Goal: Information Seeking & Learning: Learn about a topic

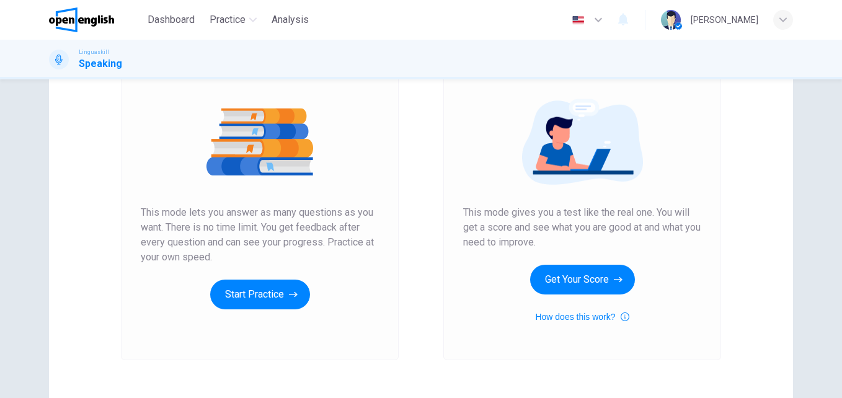
scroll to position [171, 0]
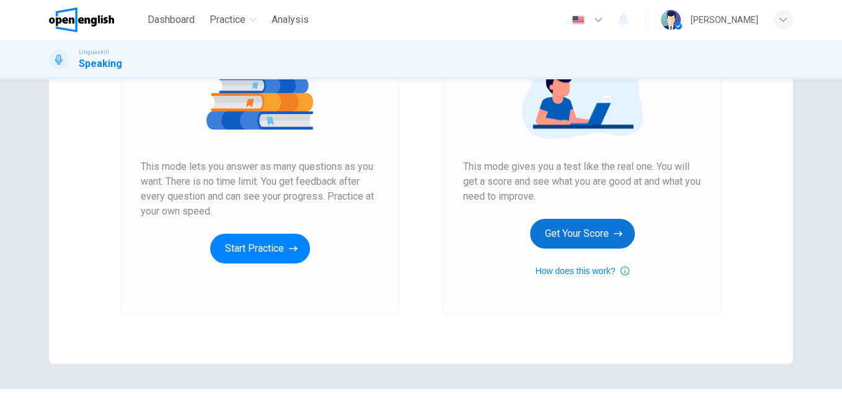
click at [579, 237] on button "Get Your Score" at bounding box center [582, 234] width 105 height 30
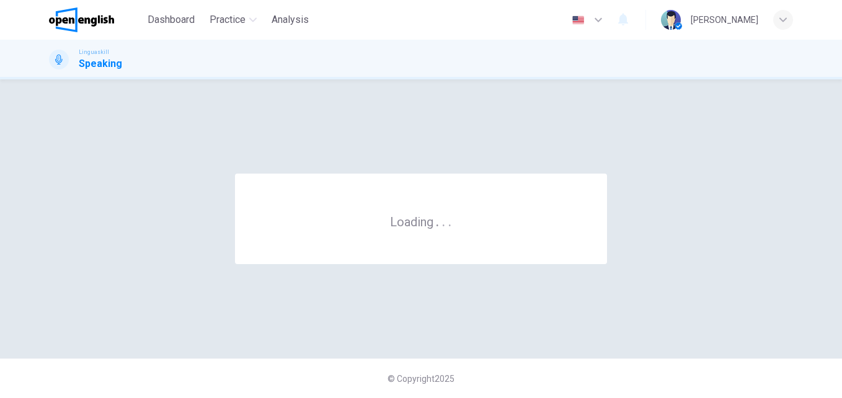
scroll to position [0, 0]
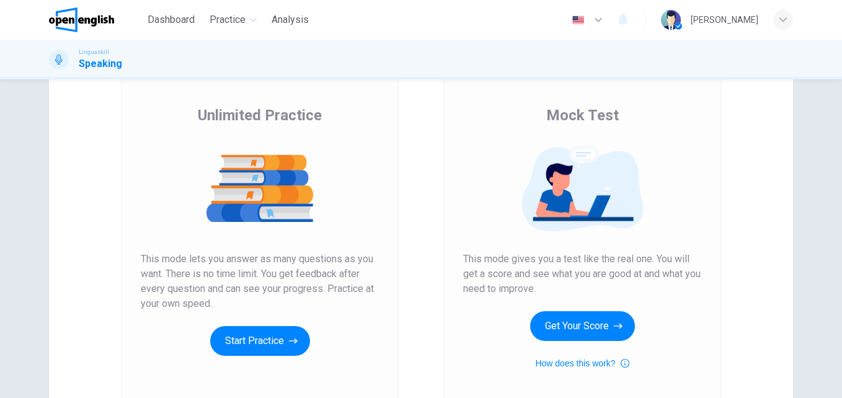
scroll to position [108, 0]
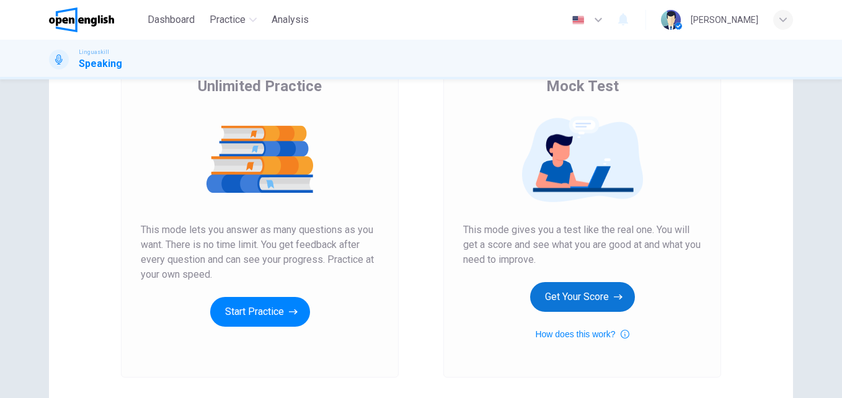
click at [596, 288] on button "Get Your Score" at bounding box center [582, 297] width 105 height 30
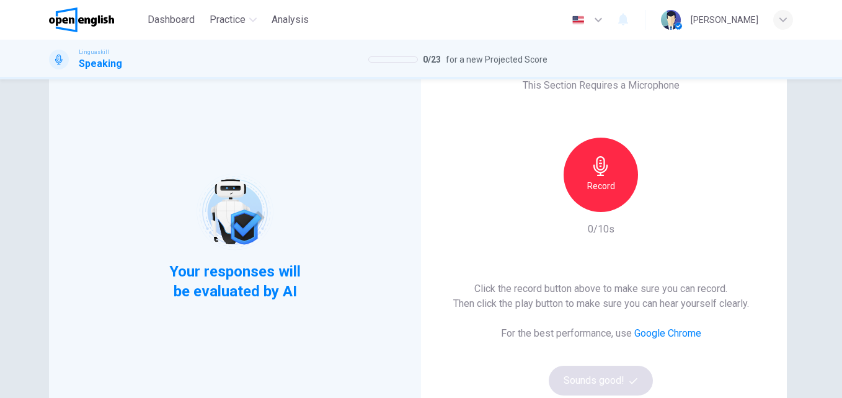
scroll to position [51, 0]
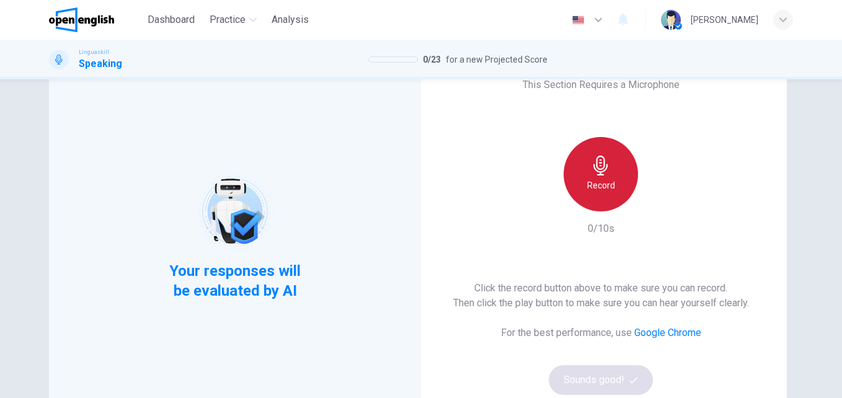
click at [611, 181] on div "Record" at bounding box center [601, 174] width 74 height 74
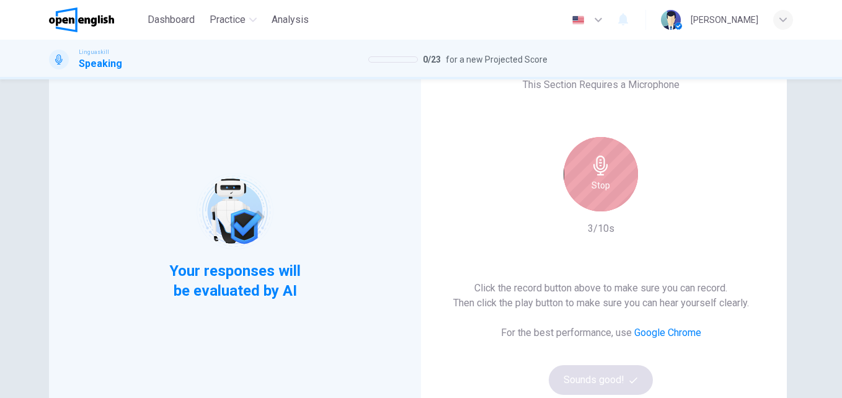
click at [619, 191] on div "Stop" at bounding box center [601, 174] width 74 height 74
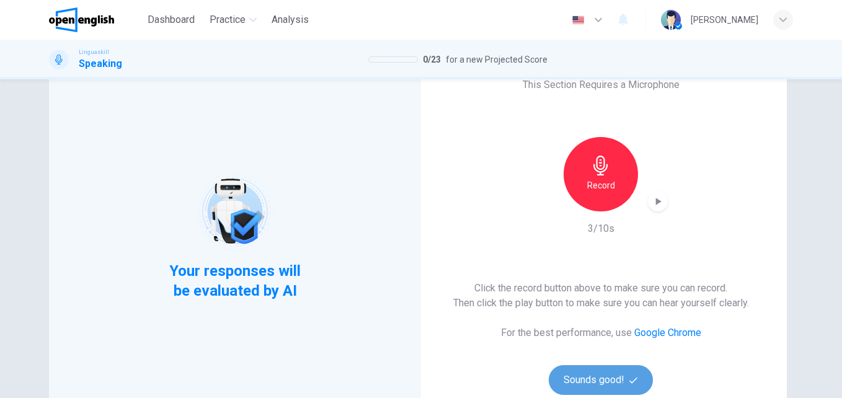
click at [632, 369] on button "Sounds good!" at bounding box center [601, 380] width 104 height 30
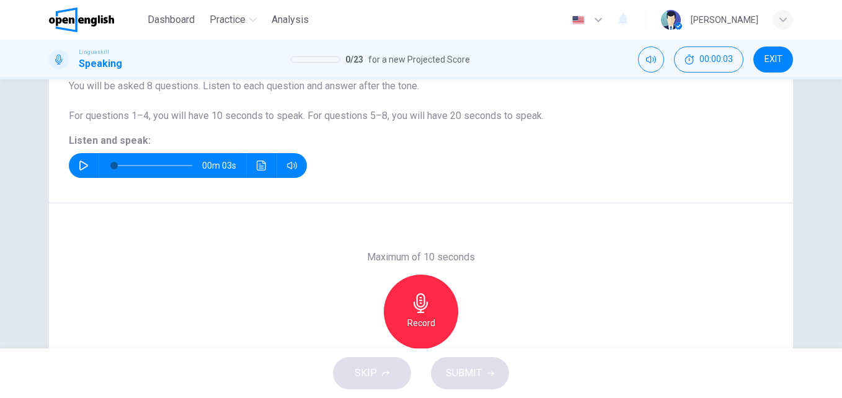
scroll to position [103, 0]
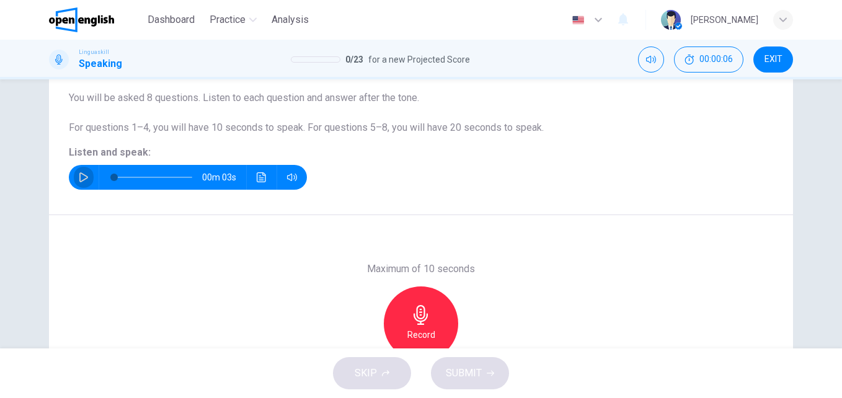
click at [79, 180] on icon "button" at bounding box center [84, 177] width 10 height 10
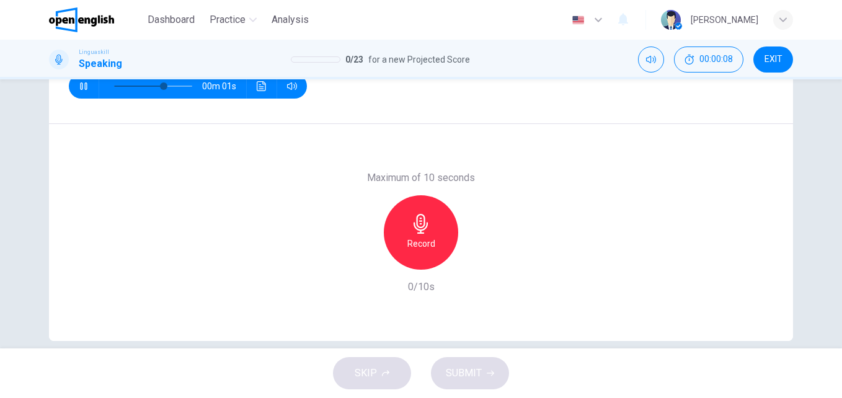
scroll to position [211, 0]
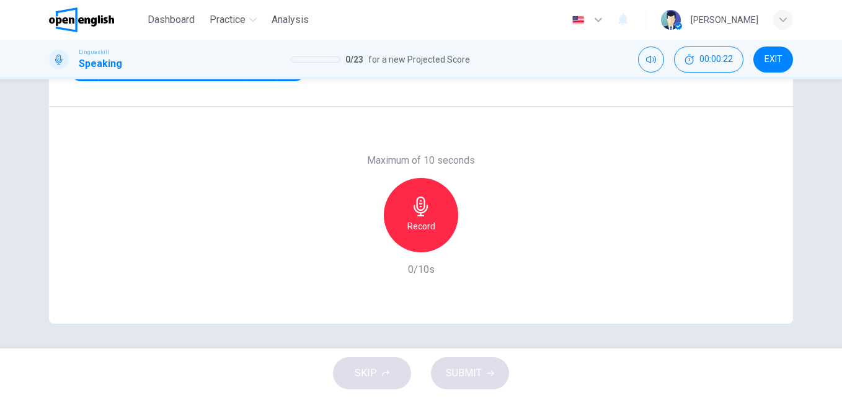
click at [423, 218] on div "Record" at bounding box center [421, 215] width 74 height 74
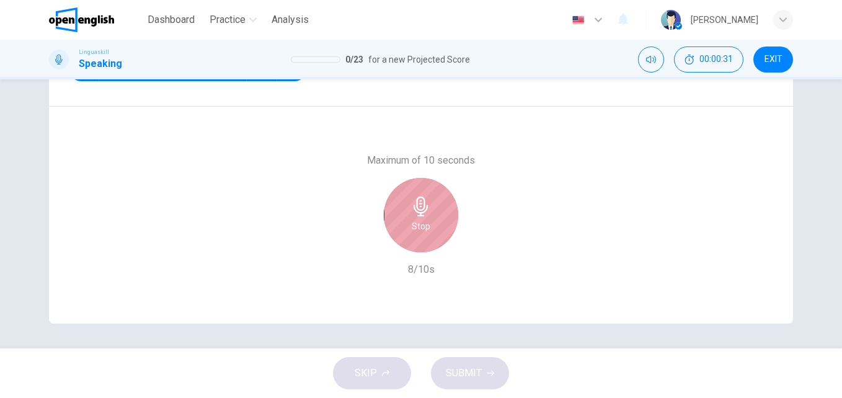
click at [441, 231] on div "Stop" at bounding box center [421, 215] width 74 height 74
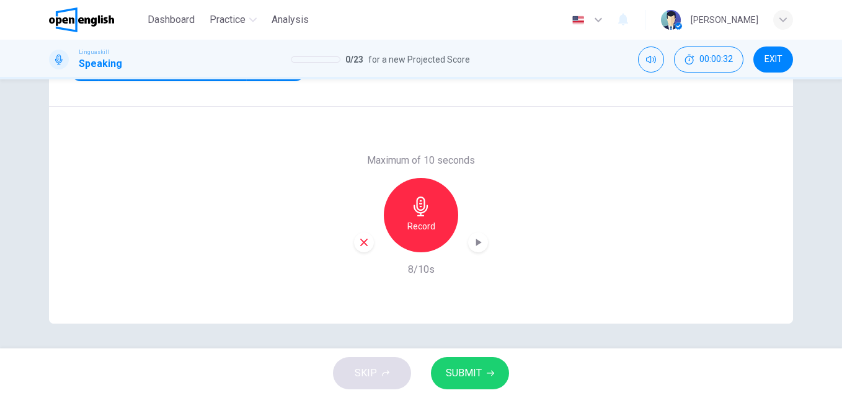
click at [477, 368] on span "SUBMIT" at bounding box center [464, 373] width 36 height 17
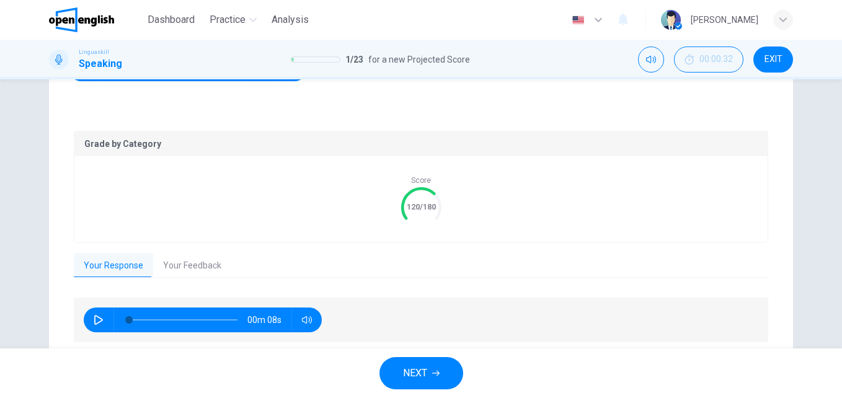
click at [210, 267] on button "Your Feedback" at bounding box center [192, 266] width 78 height 26
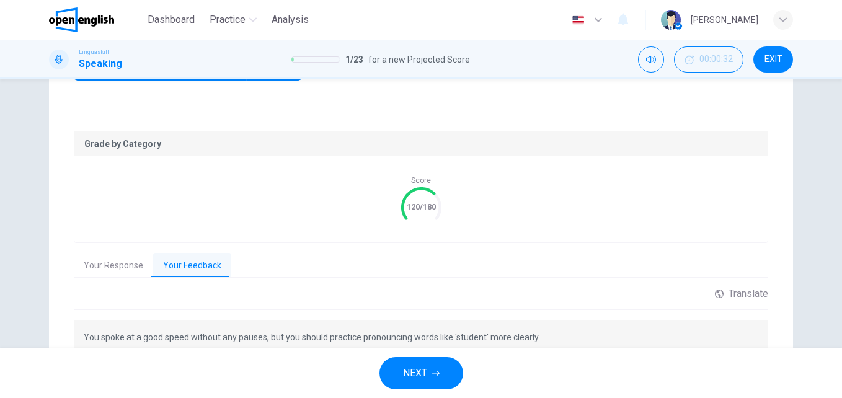
click at [441, 370] on button "NEXT" at bounding box center [421, 373] width 84 height 32
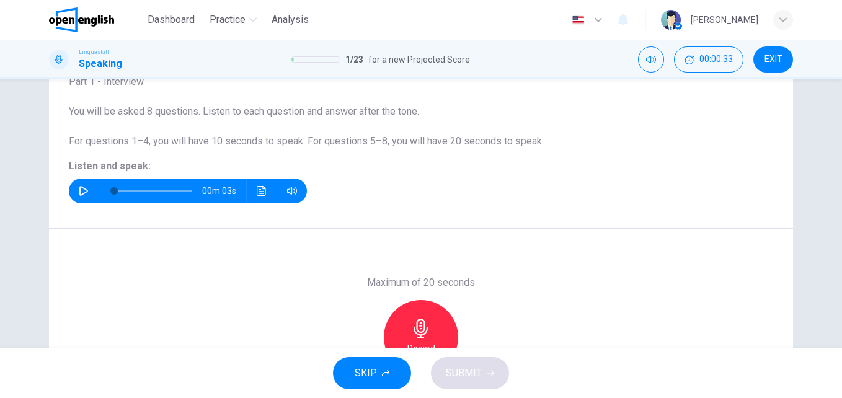
scroll to position [88, 0]
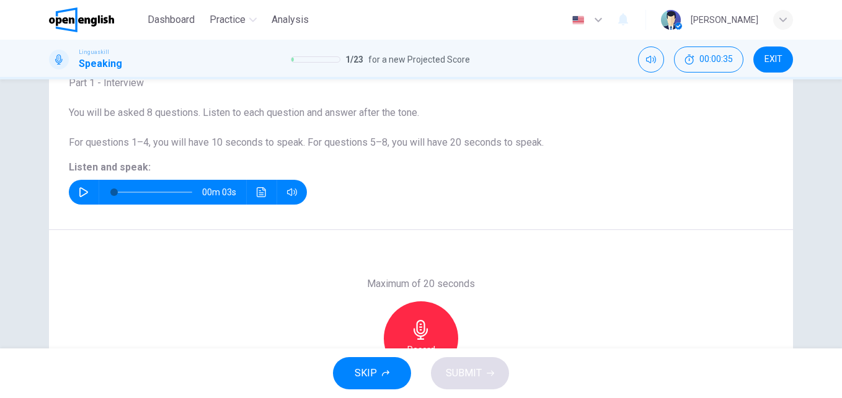
click at [79, 188] on icon "button" at bounding box center [83, 192] width 9 height 10
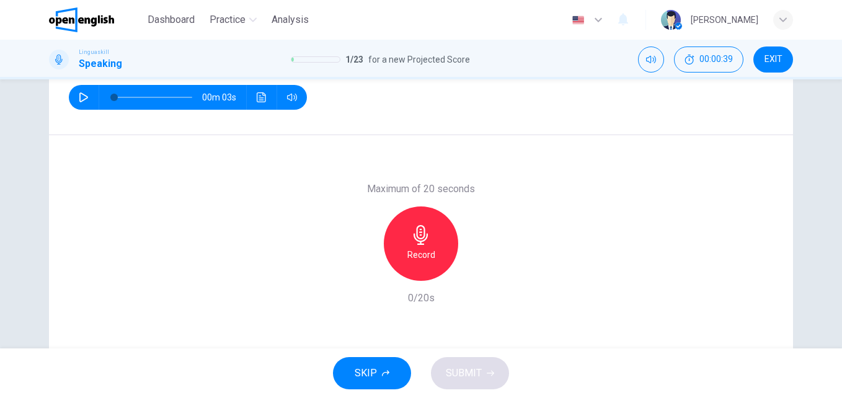
scroll to position [190, 0]
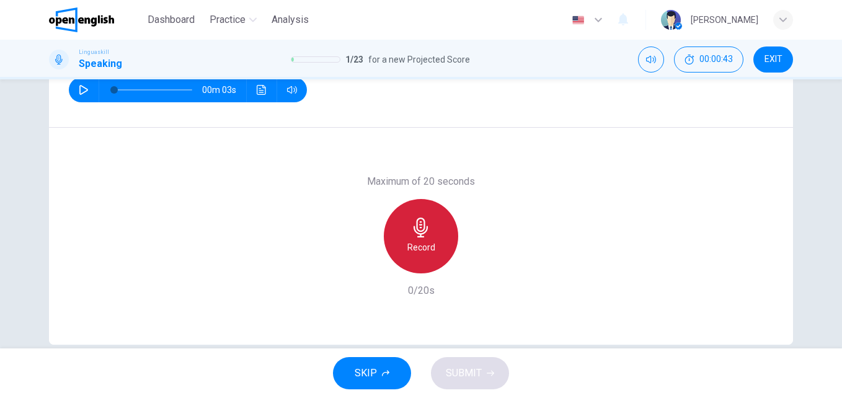
click at [422, 240] on h6 "Record" at bounding box center [421, 247] width 28 height 15
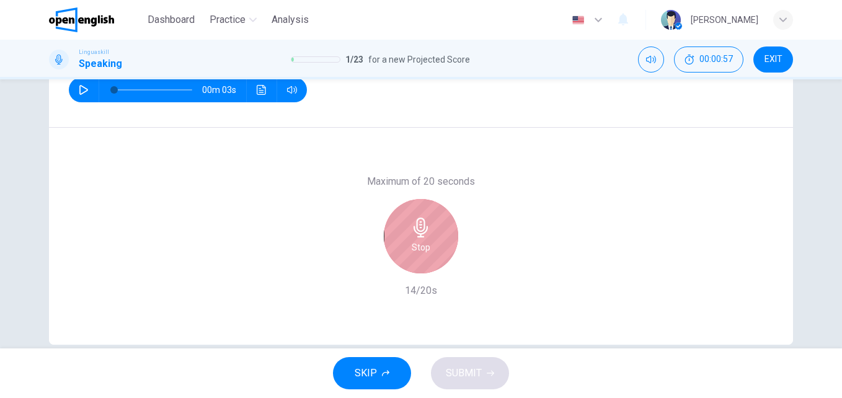
click at [411, 233] on icon "button" at bounding box center [421, 228] width 20 height 20
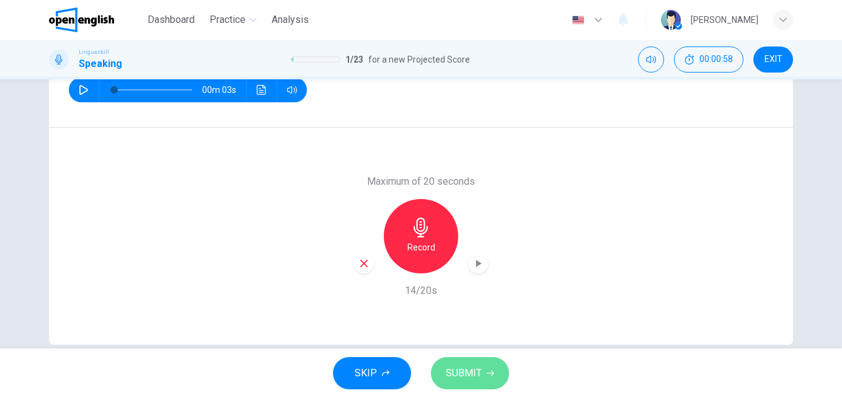
click at [476, 372] on span "SUBMIT" at bounding box center [464, 373] width 36 height 17
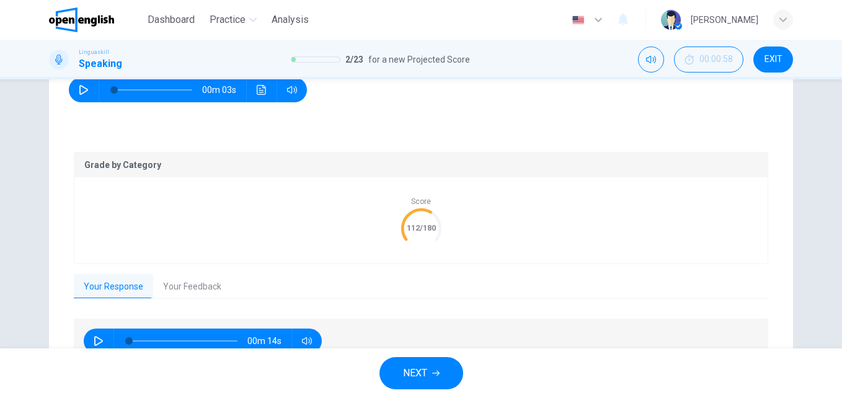
click at [183, 287] on button "Your Feedback" at bounding box center [192, 287] width 78 height 26
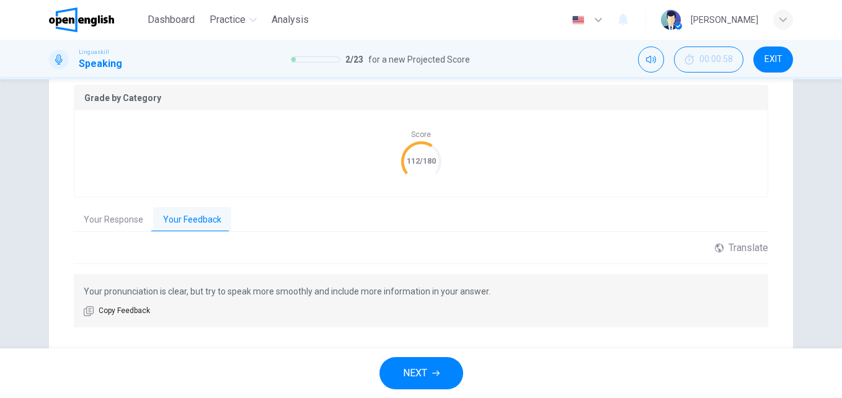
scroll to position [287, 0]
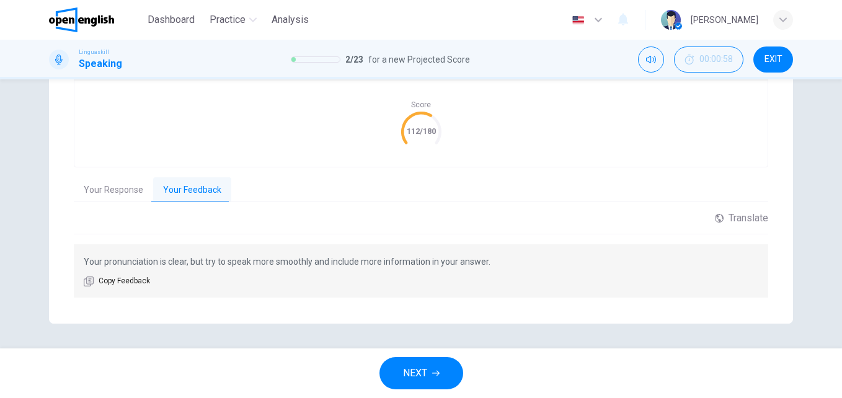
click at [438, 367] on button "NEXT" at bounding box center [421, 373] width 84 height 32
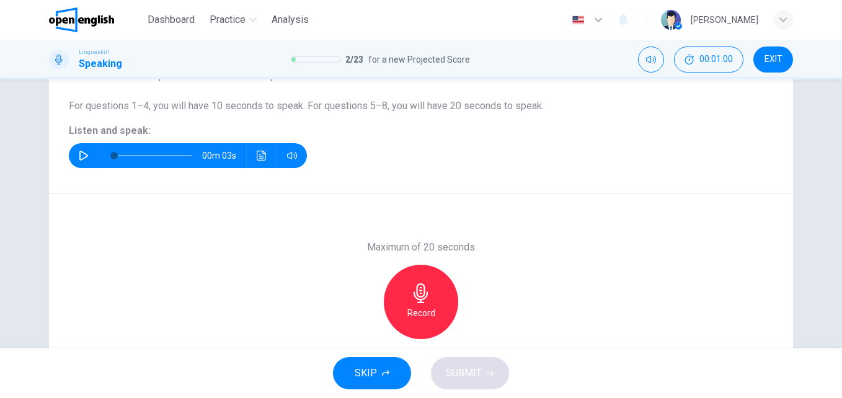
scroll to position [123, 0]
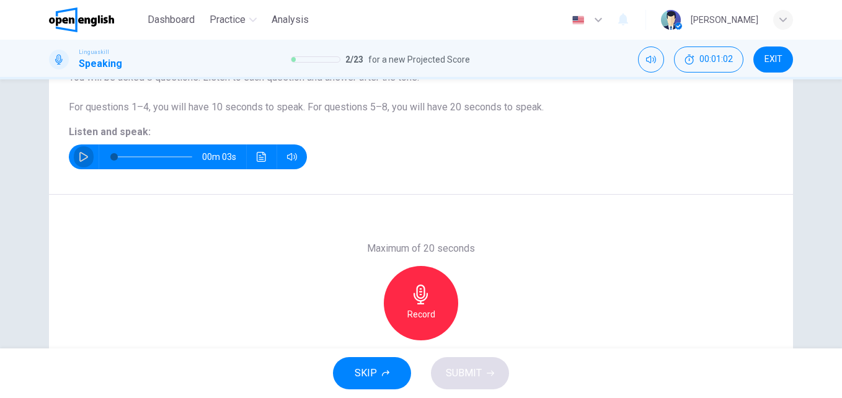
click at [81, 156] on icon "button" at bounding box center [84, 157] width 10 height 10
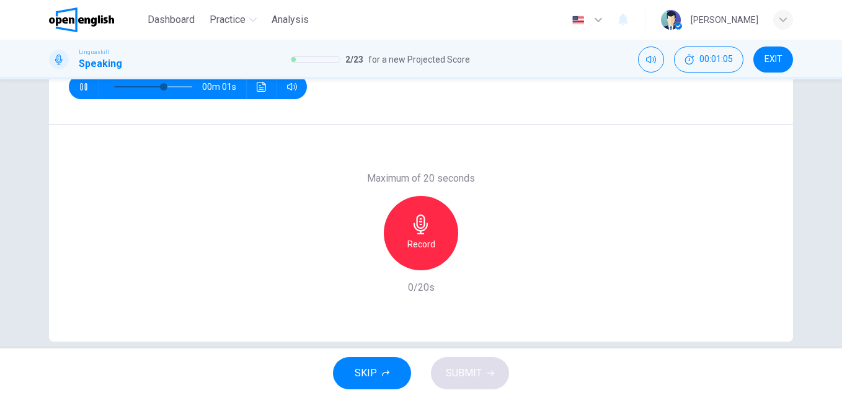
scroll to position [201, 0]
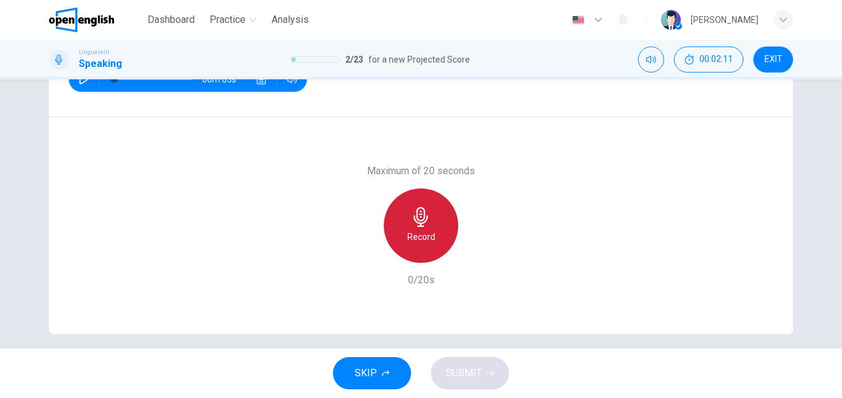
click at [425, 216] on icon "button" at bounding box center [421, 217] width 14 height 20
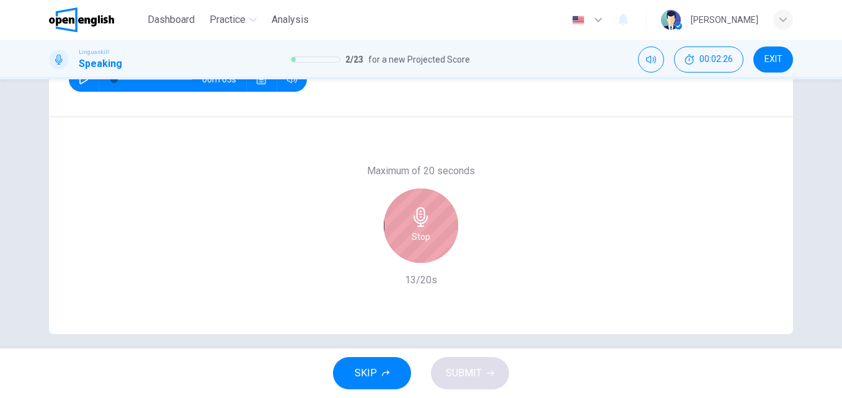
click at [435, 223] on div "Stop" at bounding box center [421, 225] width 74 height 74
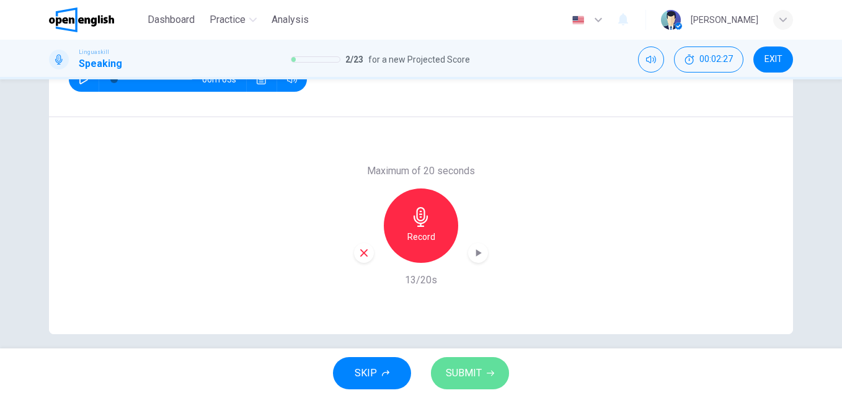
click at [469, 364] on button "SUBMIT" at bounding box center [470, 373] width 78 height 32
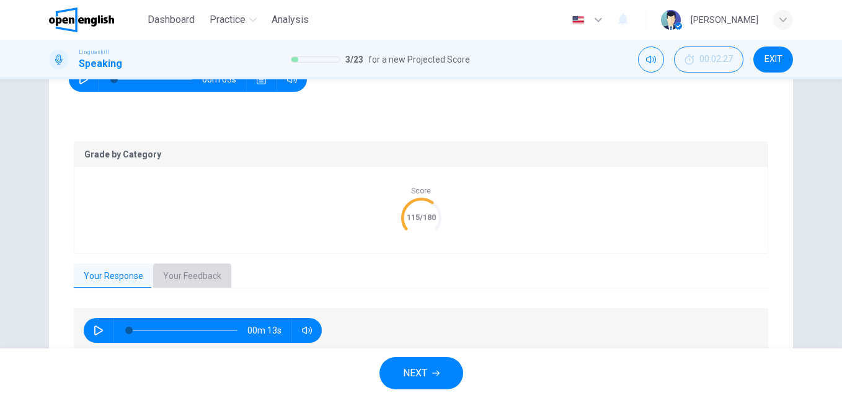
click at [187, 275] on button "Your Feedback" at bounding box center [192, 276] width 78 height 26
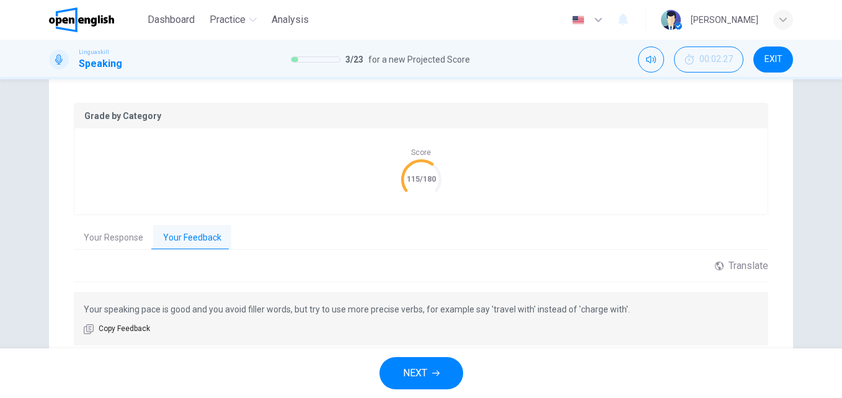
scroll to position [260, 0]
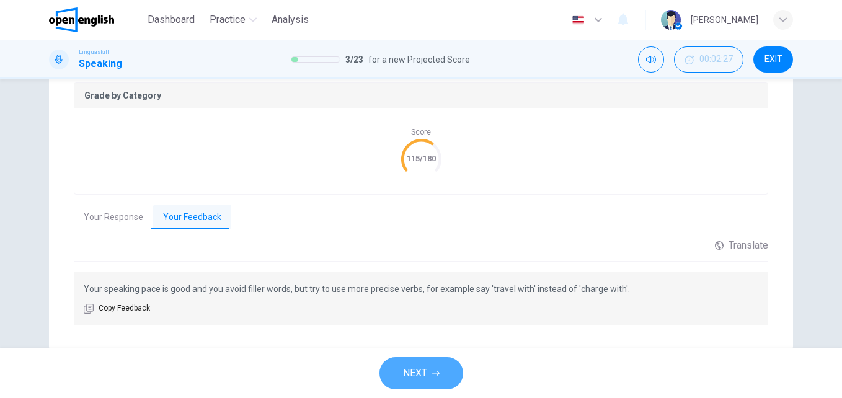
click at [441, 377] on button "NEXT" at bounding box center [421, 373] width 84 height 32
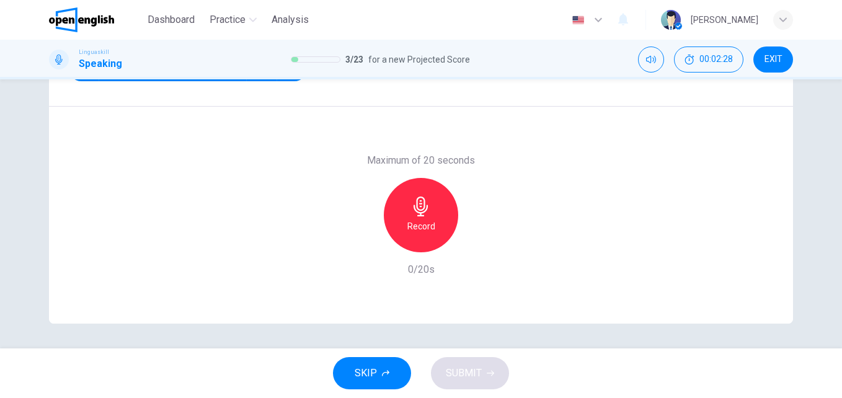
scroll to position [75, 0]
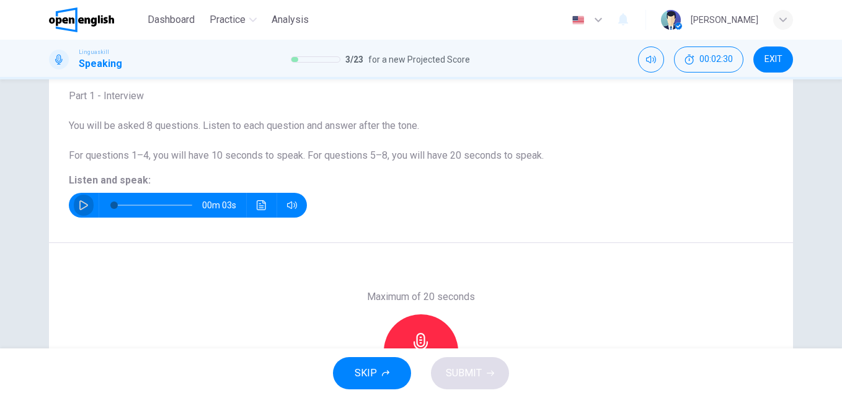
click at [80, 207] on icon "button" at bounding box center [84, 205] width 10 height 10
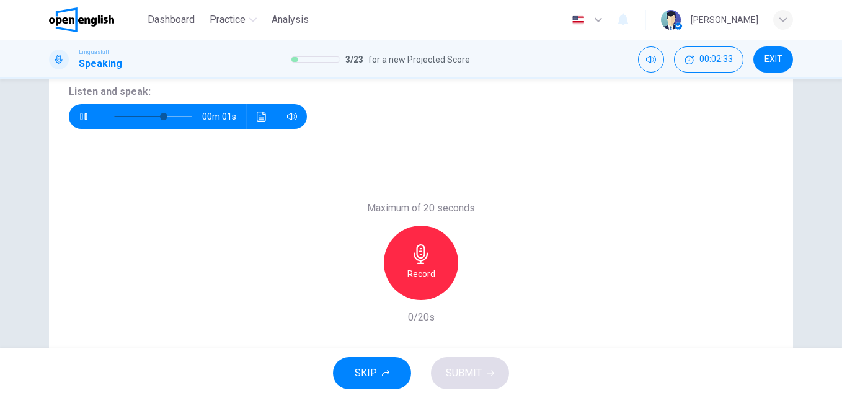
scroll to position [172, 0]
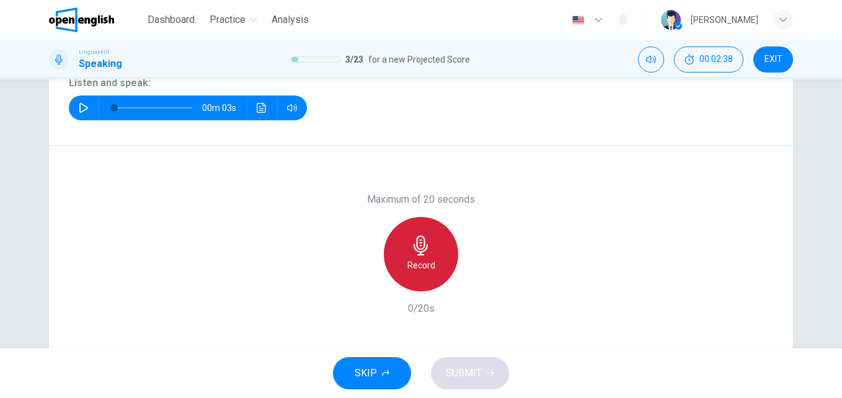
click at [409, 265] on h6 "Record" at bounding box center [421, 265] width 28 height 15
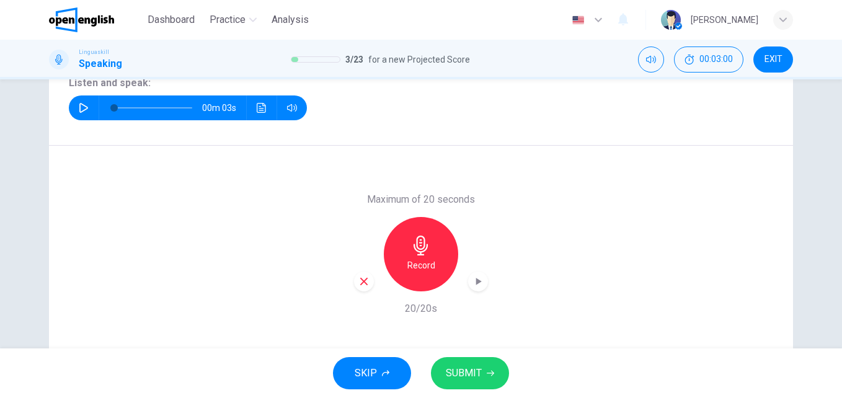
click at [459, 370] on span "SUBMIT" at bounding box center [464, 373] width 36 height 17
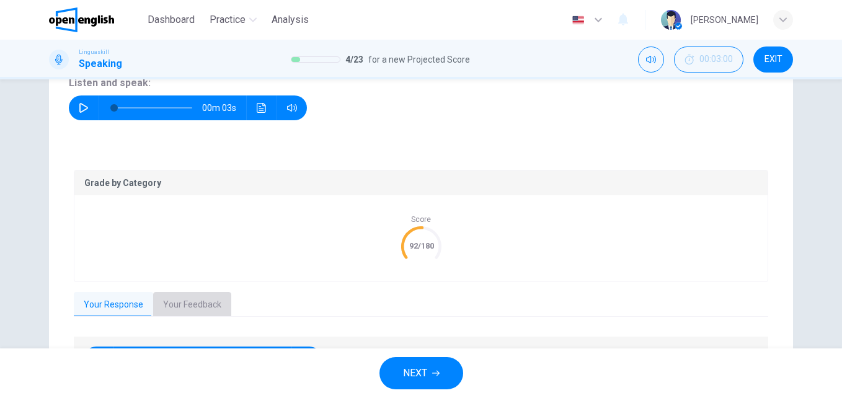
click at [203, 296] on button "Your Feedback" at bounding box center [192, 305] width 78 height 26
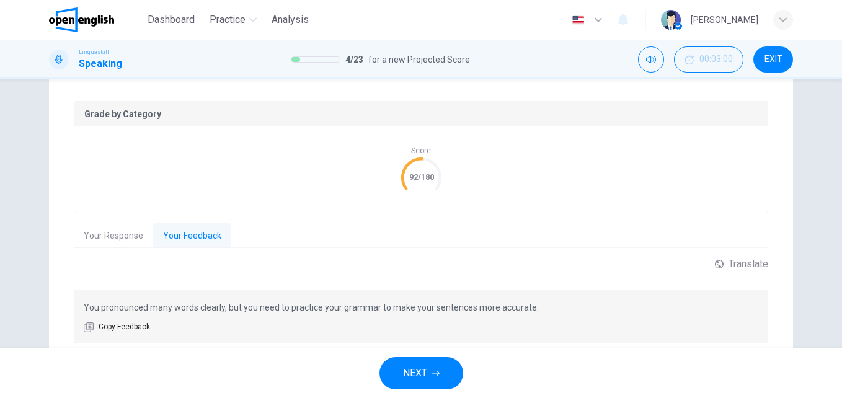
scroll to position [287, 0]
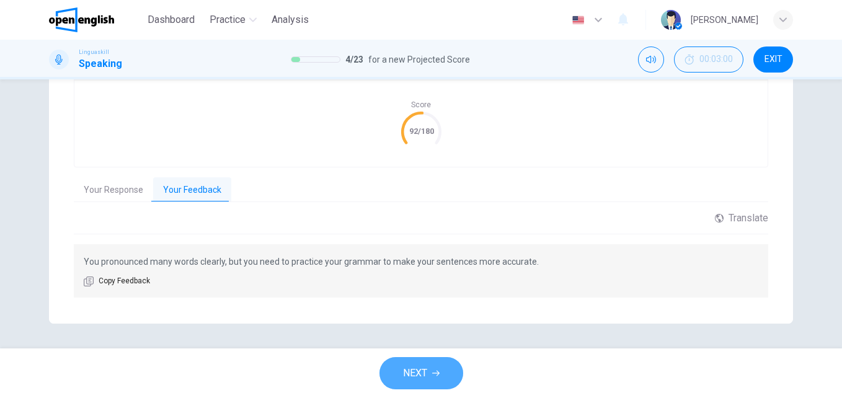
click at [438, 374] on icon "button" at bounding box center [435, 373] width 7 height 7
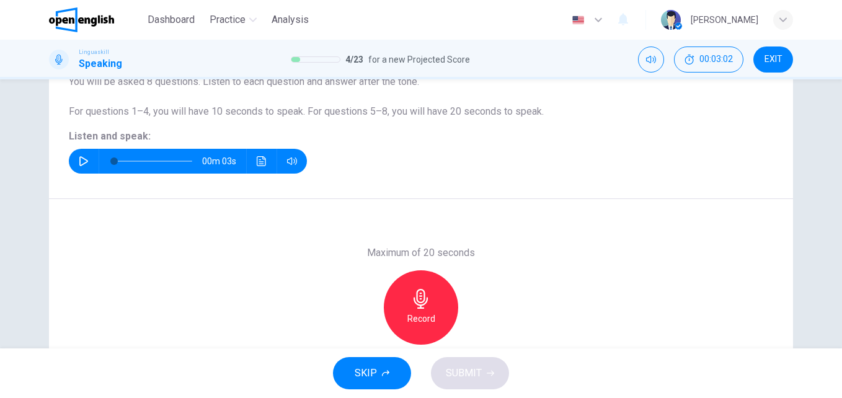
scroll to position [118, 0]
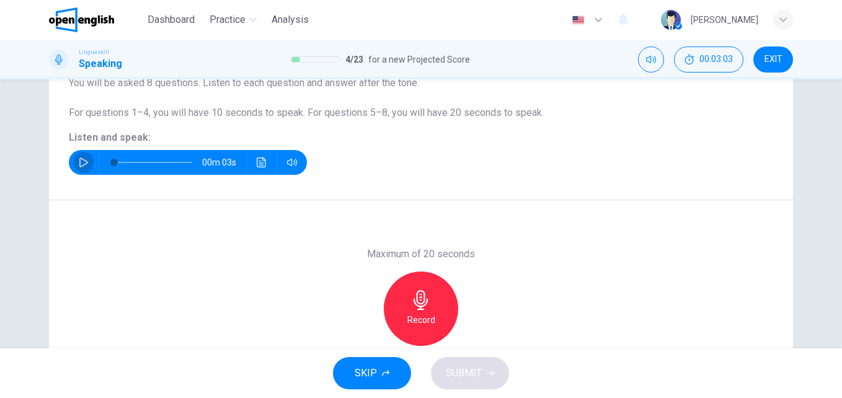
click at [81, 169] on button "button" at bounding box center [84, 162] width 20 height 25
type input "*"
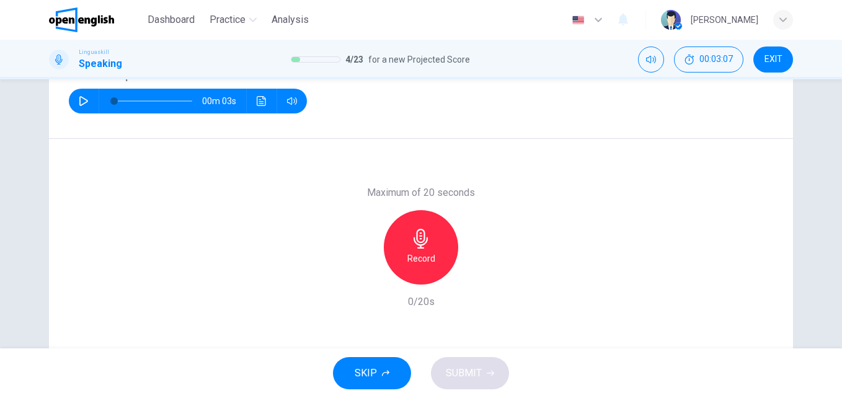
scroll to position [192, 0]
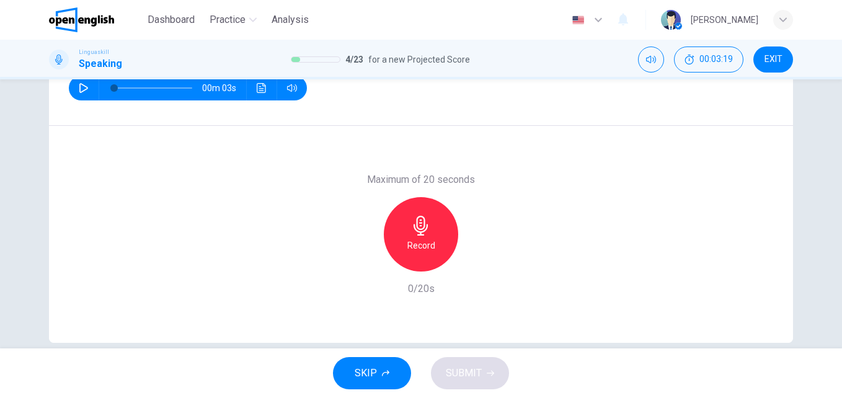
click at [414, 223] on icon "button" at bounding box center [421, 226] width 20 height 20
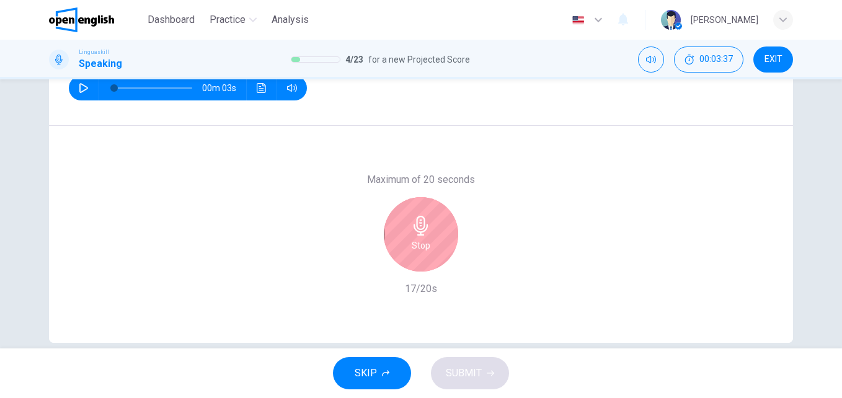
click at [415, 239] on h6 "Stop" at bounding box center [421, 245] width 19 height 15
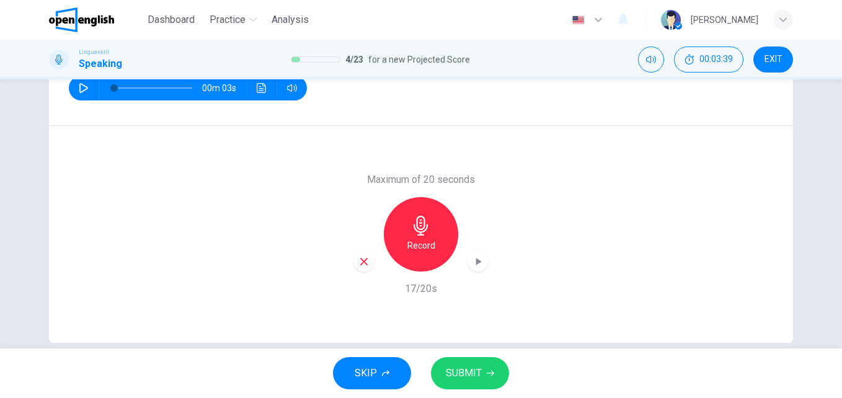
click at [474, 375] on span "SUBMIT" at bounding box center [464, 373] width 36 height 17
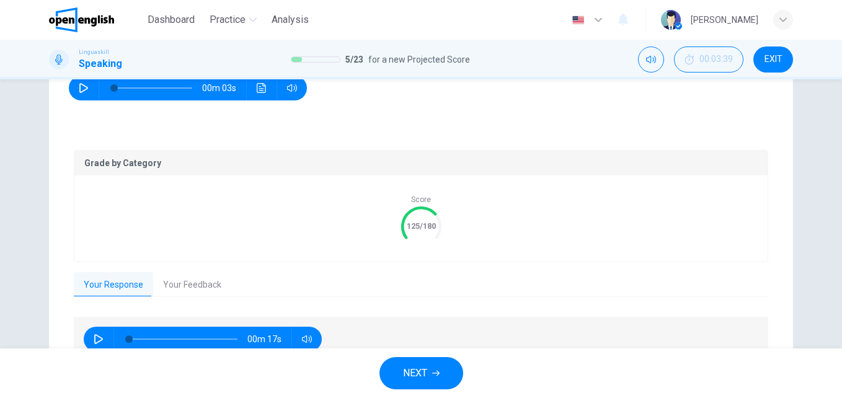
scroll to position [257, 0]
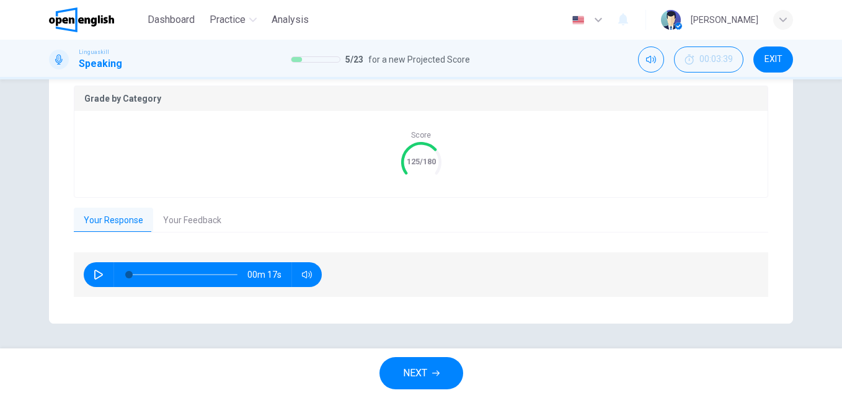
click at [200, 223] on button "Your Feedback" at bounding box center [192, 221] width 78 height 26
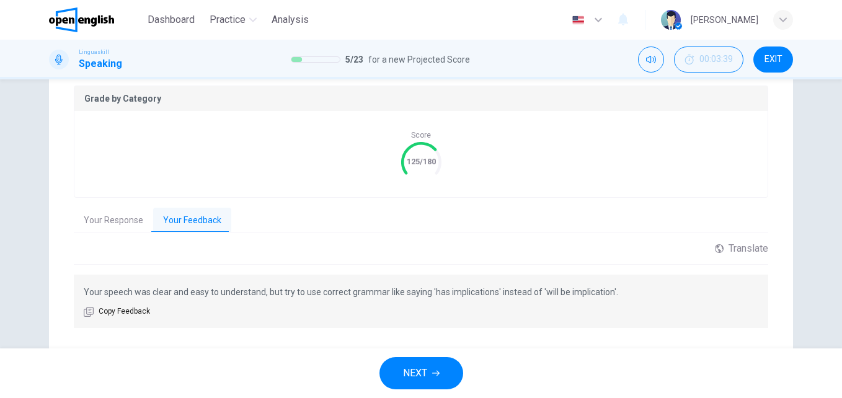
click at [440, 368] on button "NEXT" at bounding box center [421, 373] width 84 height 32
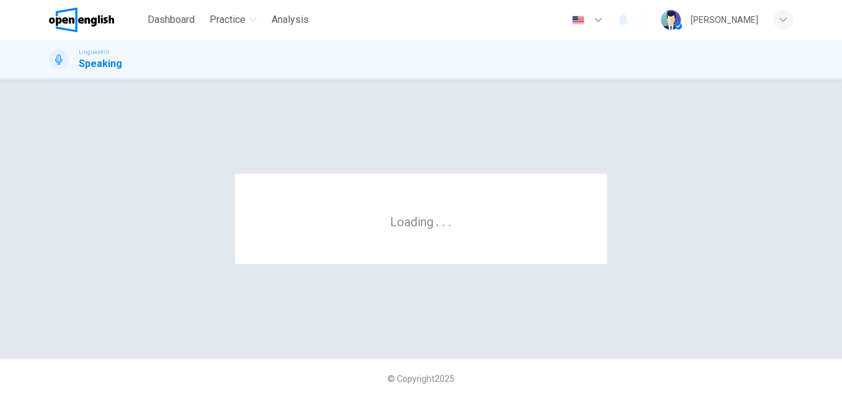
scroll to position [0, 0]
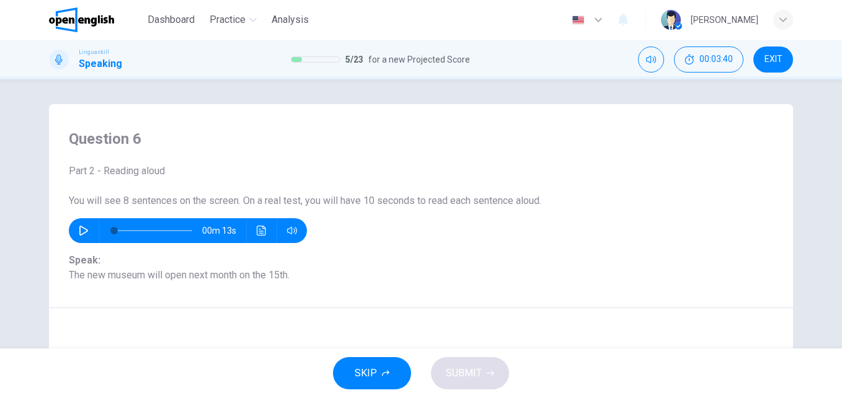
click at [79, 231] on icon "button" at bounding box center [84, 231] width 10 height 10
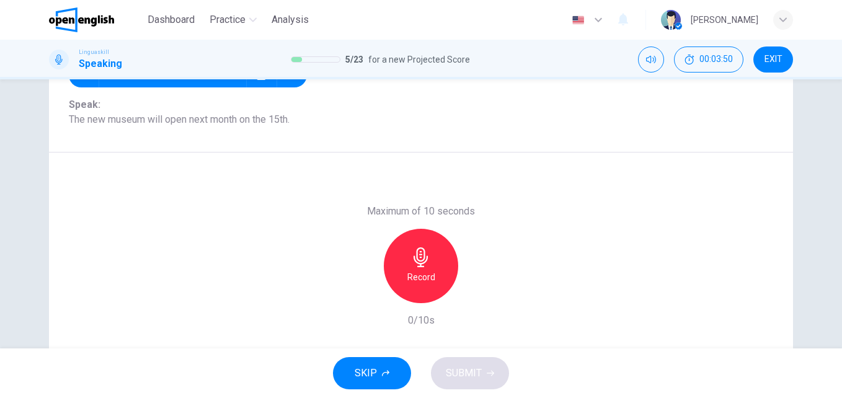
scroll to position [133, 0]
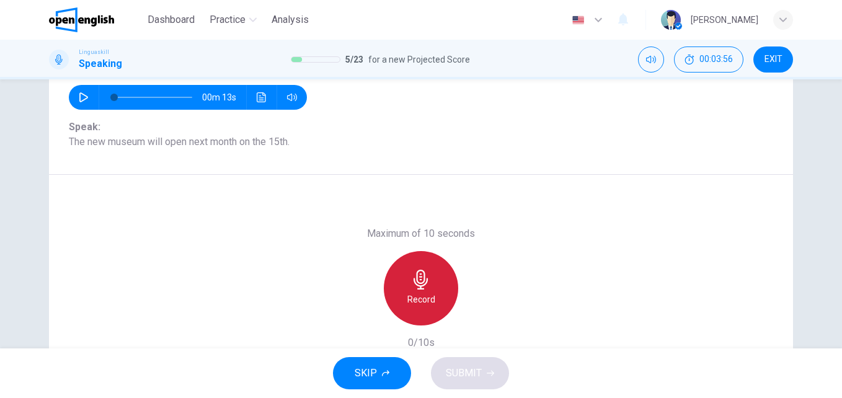
click at [428, 280] on div "Record" at bounding box center [421, 288] width 74 height 74
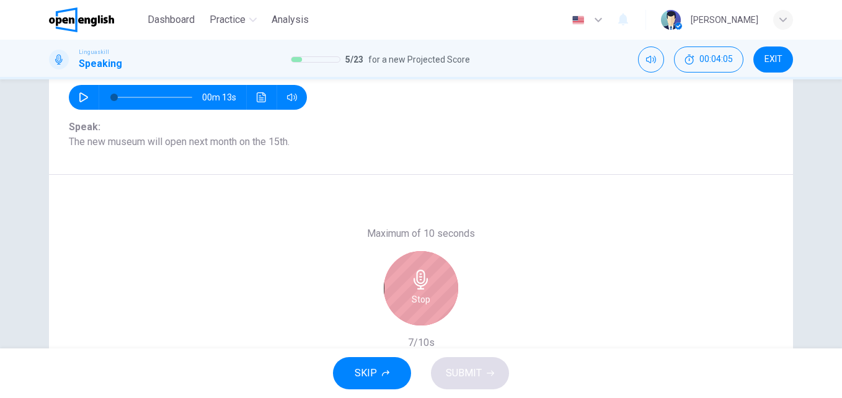
click at [423, 294] on h6 "Stop" at bounding box center [421, 299] width 19 height 15
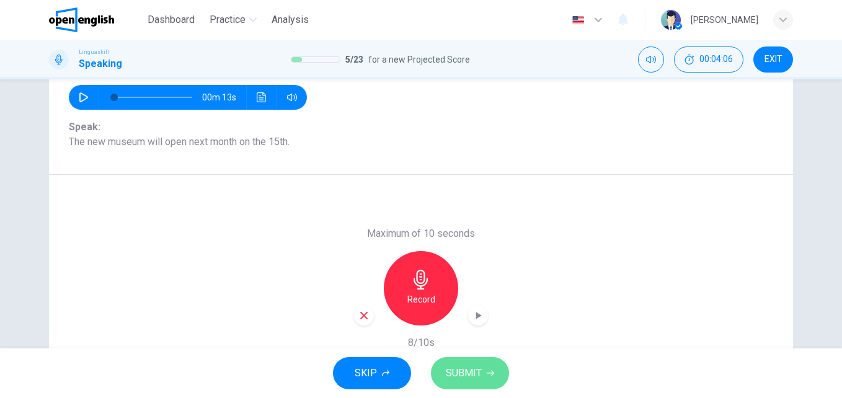
click at [477, 380] on span "SUBMIT" at bounding box center [464, 373] width 36 height 17
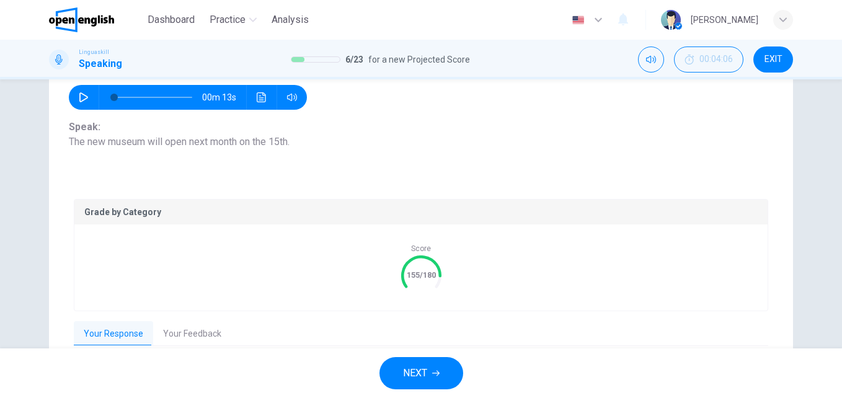
click at [446, 368] on button "NEXT" at bounding box center [421, 373] width 84 height 32
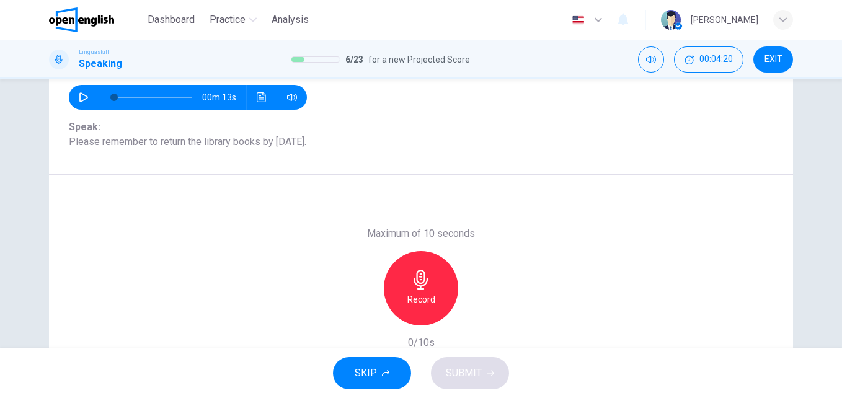
click at [428, 277] on div "Record" at bounding box center [421, 288] width 74 height 74
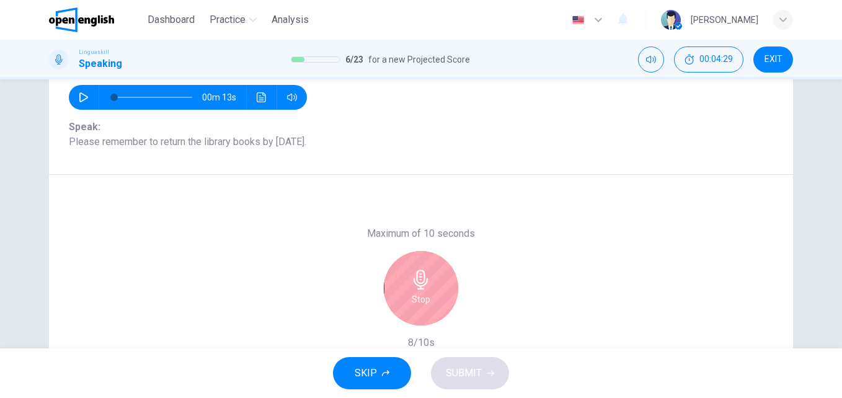
click at [416, 288] on icon "button" at bounding box center [421, 280] width 14 height 20
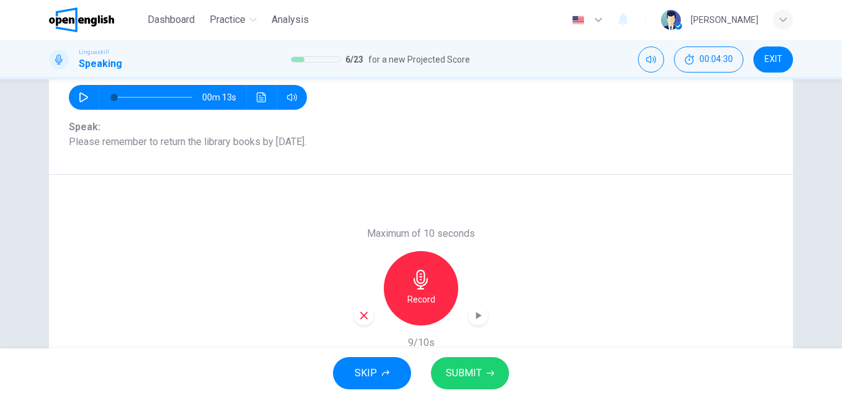
click at [463, 360] on button "SUBMIT" at bounding box center [470, 373] width 78 height 32
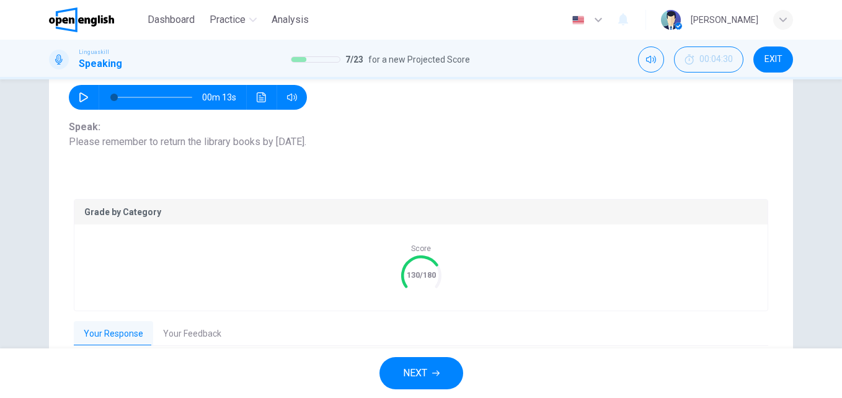
click at [429, 370] on button "NEXT" at bounding box center [421, 373] width 84 height 32
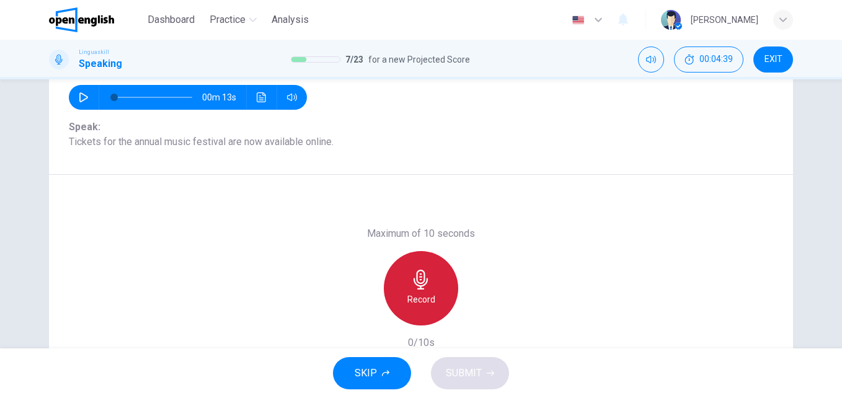
click at [423, 287] on icon "button" at bounding box center [421, 280] width 20 height 20
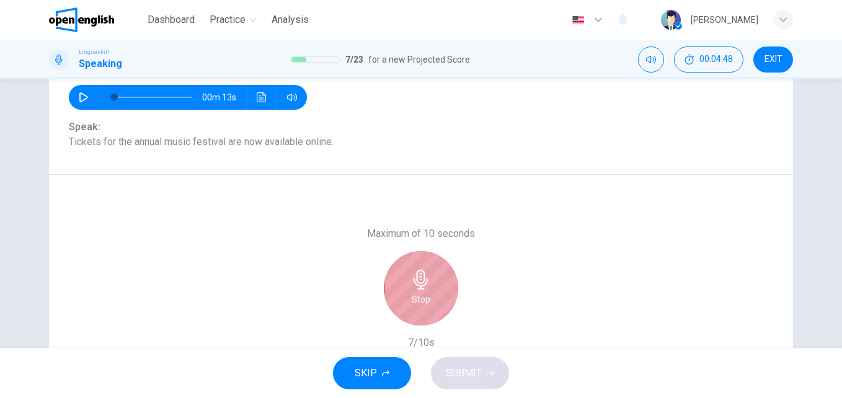
click at [411, 283] on icon "button" at bounding box center [421, 280] width 20 height 20
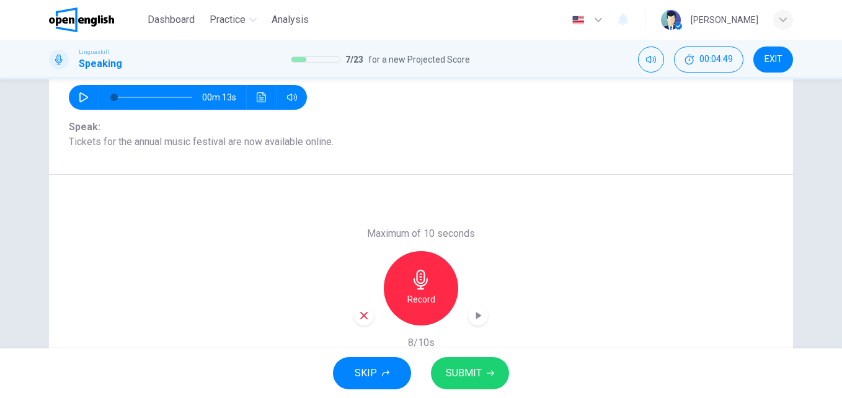
click at [476, 373] on span "SUBMIT" at bounding box center [464, 373] width 36 height 17
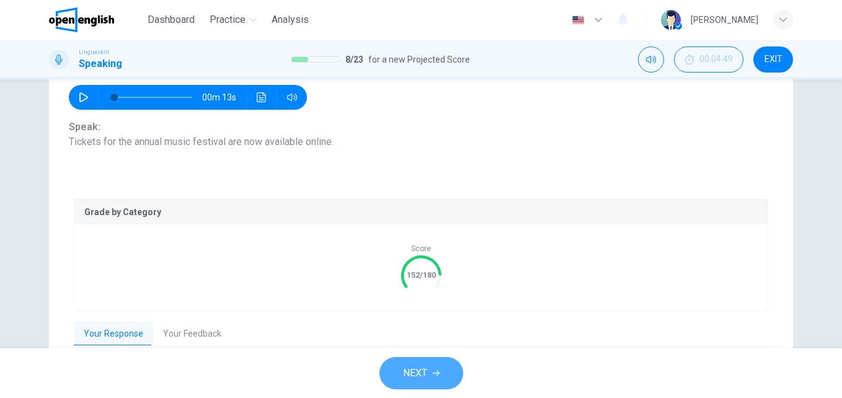
click at [436, 367] on button "NEXT" at bounding box center [421, 373] width 84 height 32
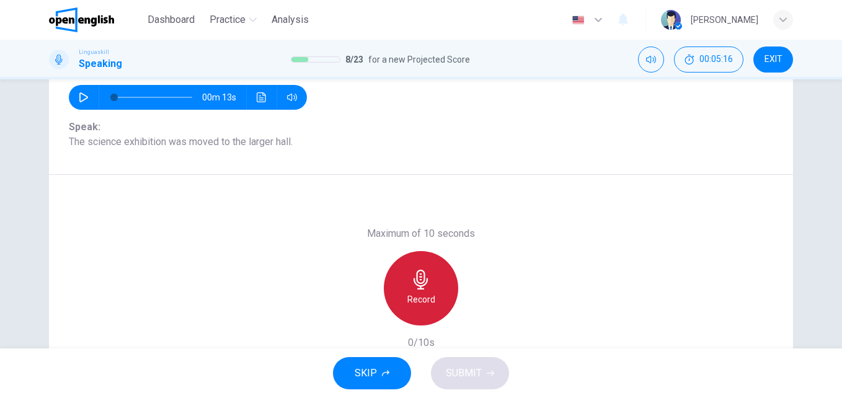
click at [414, 288] on icon "button" at bounding box center [421, 280] width 20 height 20
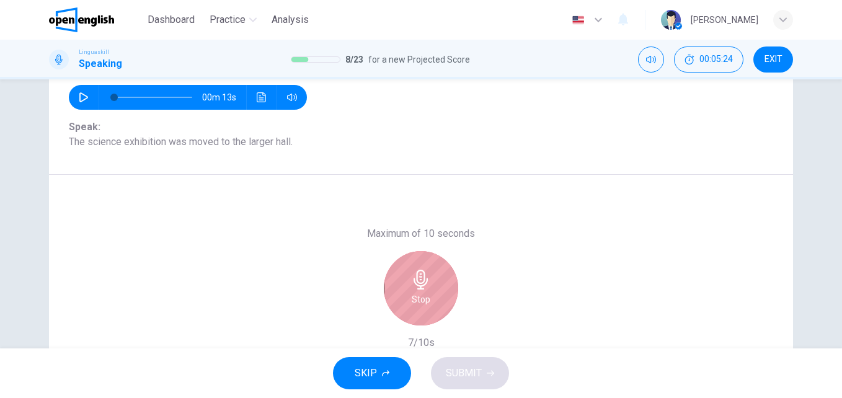
click at [420, 287] on icon "button" at bounding box center [421, 280] width 20 height 20
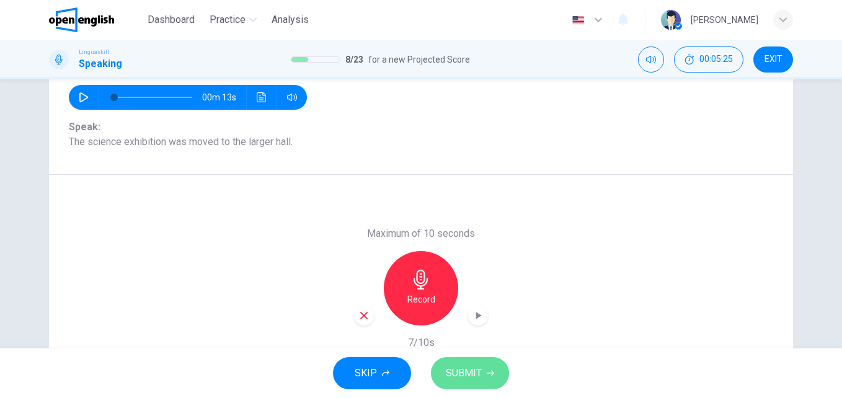
click at [474, 378] on span "SUBMIT" at bounding box center [464, 373] width 36 height 17
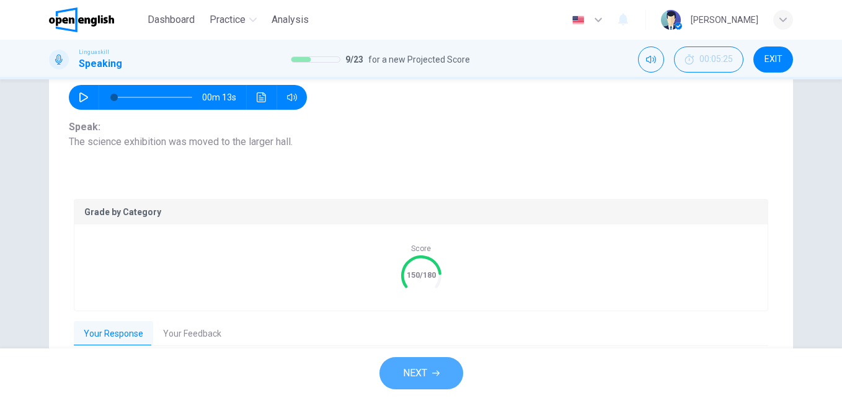
click at [440, 372] on button "NEXT" at bounding box center [421, 373] width 84 height 32
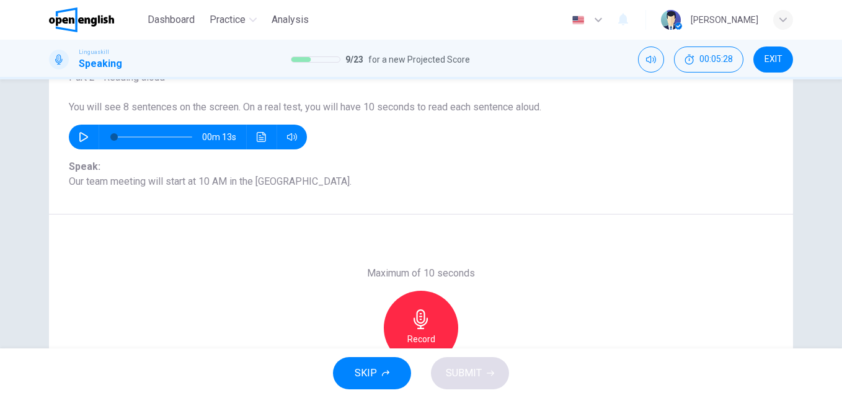
scroll to position [86, 0]
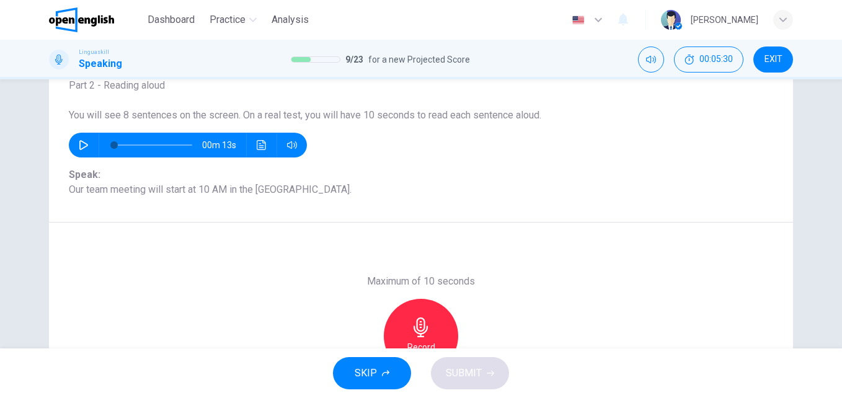
click at [81, 146] on icon "button" at bounding box center [84, 145] width 10 height 10
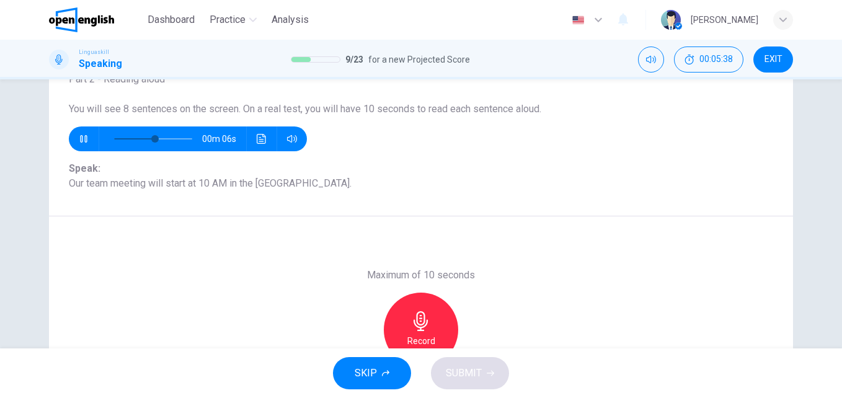
scroll to position [122, 0]
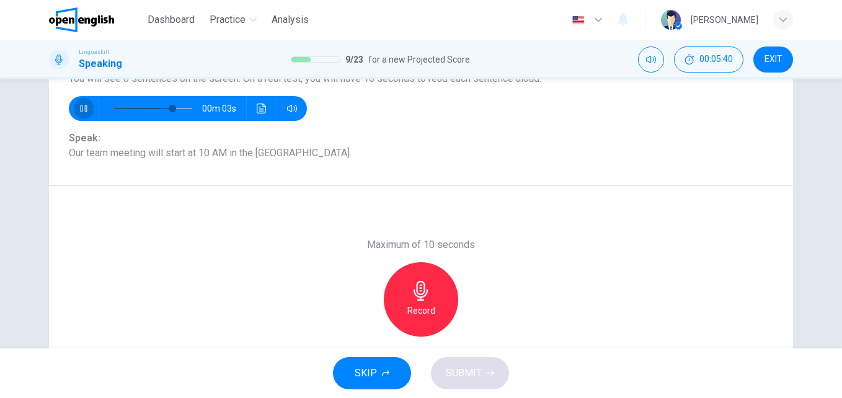
click at [84, 108] on icon "button" at bounding box center [84, 109] width 10 height 10
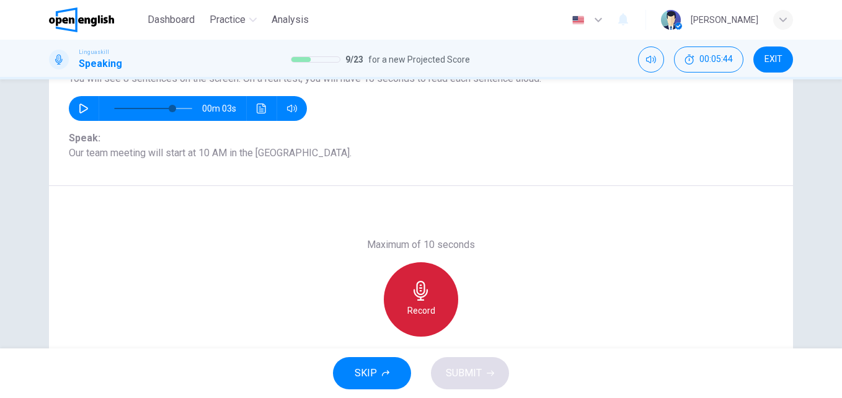
click at [421, 299] on icon "button" at bounding box center [421, 291] width 20 height 20
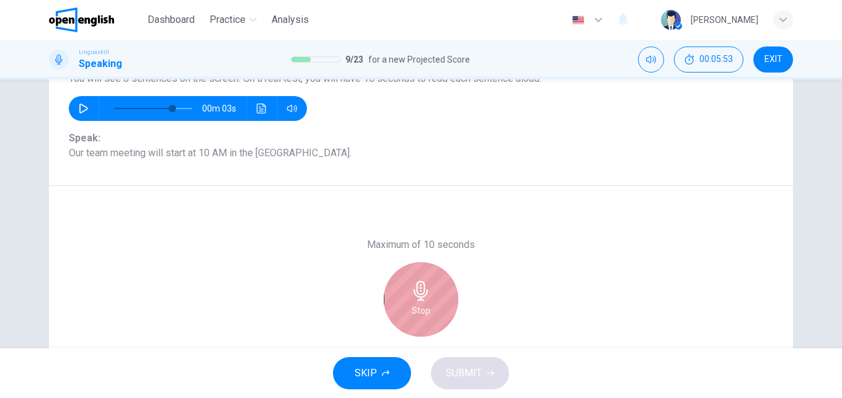
click at [423, 302] on div "Stop" at bounding box center [421, 299] width 74 height 74
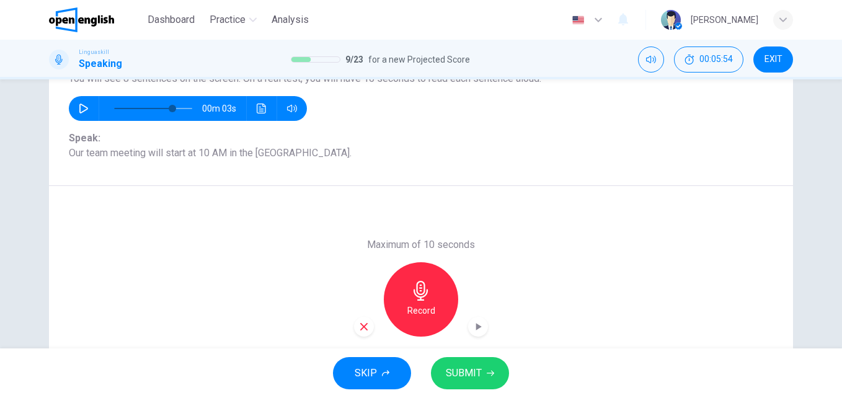
click at [494, 377] on button "SUBMIT" at bounding box center [470, 373] width 78 height 32
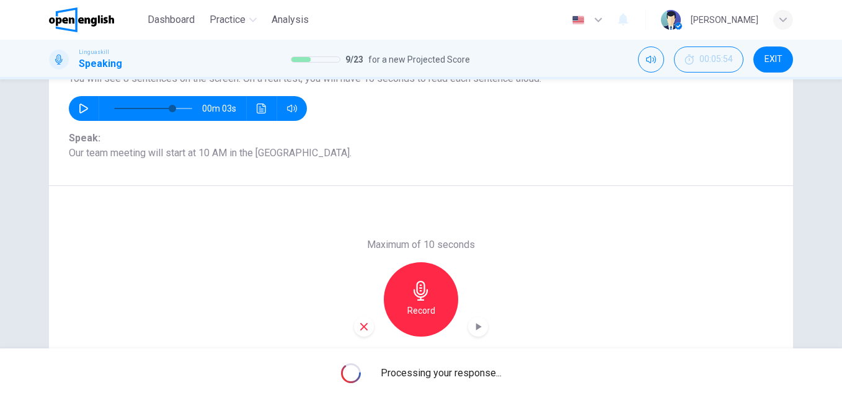
scroll to position [211, 0]
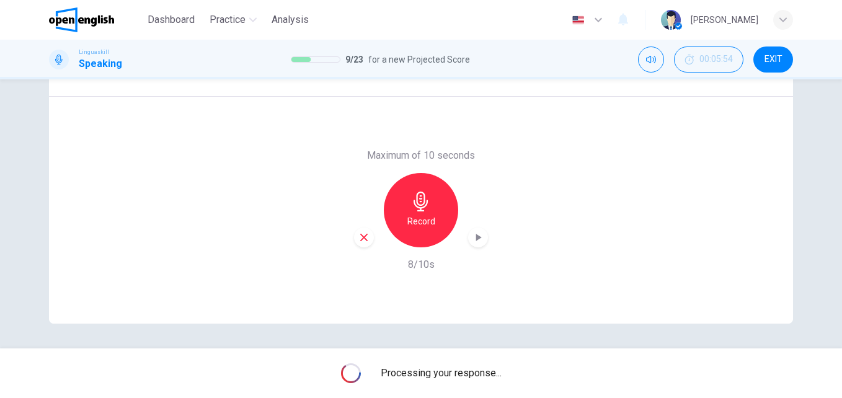
type input "*"
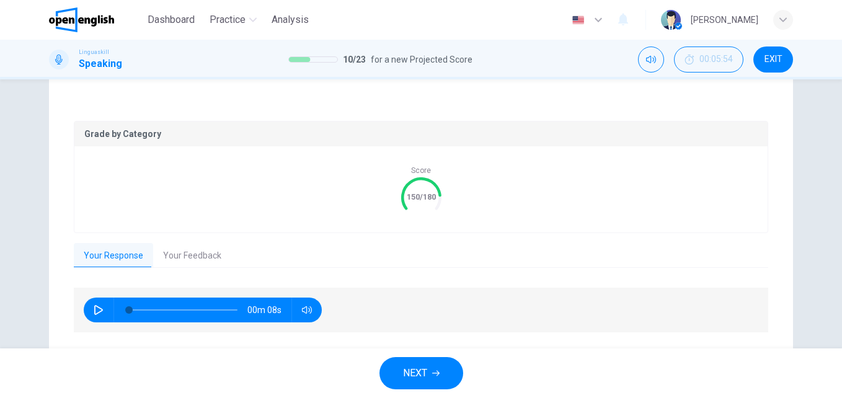
click at [427, 375] on span "NEXT" at bounding box center [415, 373] width 24 height 17
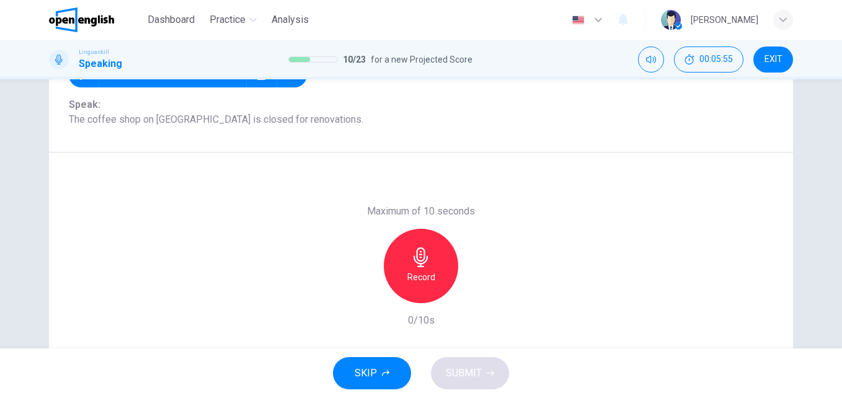
scroll to position [143, 0]
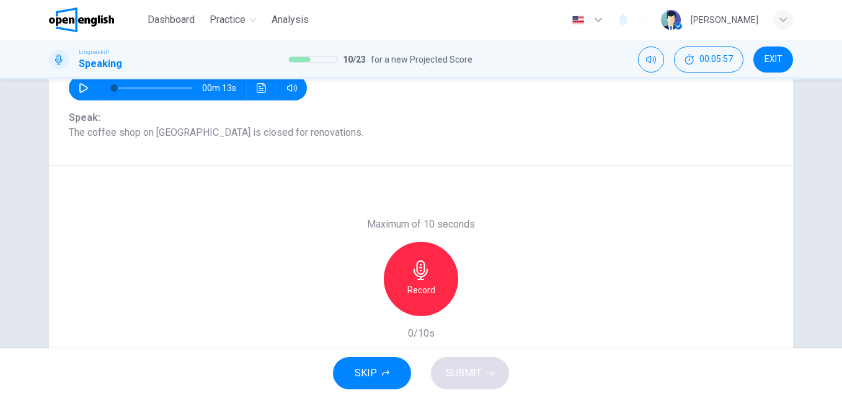
click at [433, 282] on div "Record" at bounding box center [421, 279] width 74 height 74
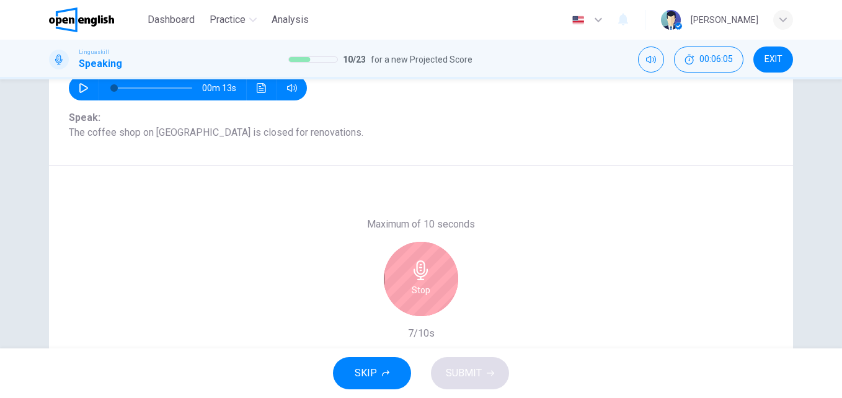
click at [416, 288] on h6 "Stop" at bounding box center [421, 290] width 19 height 15
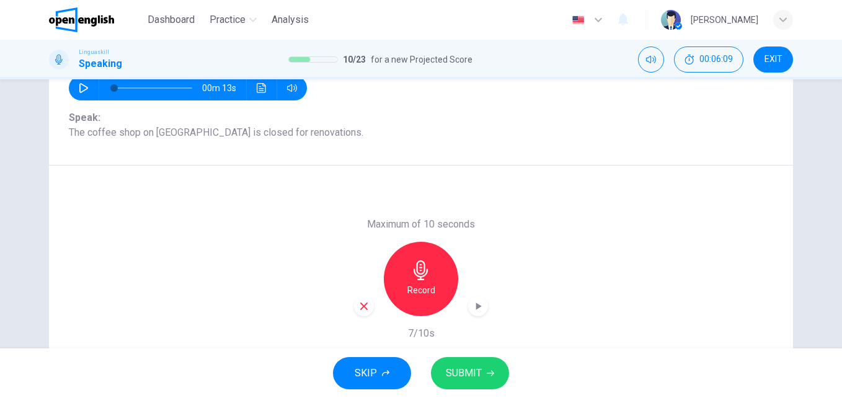
click at [484, 368] on button "SUBMIT" at bounding box center [470, 373] width 78 height 32
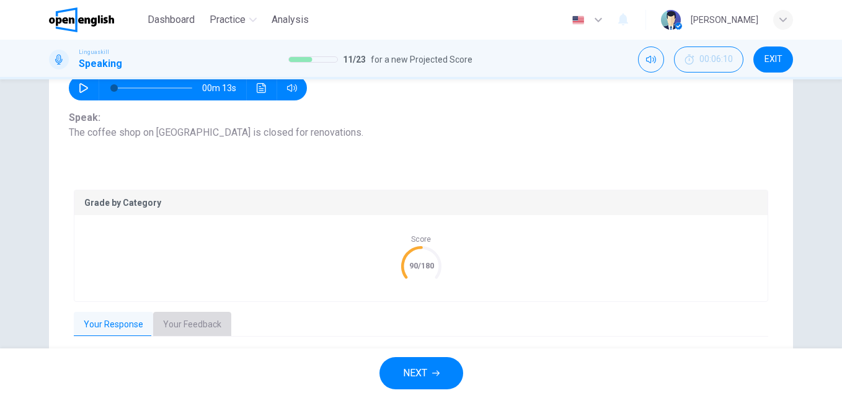
click at [170, 318] on button "Your Feedback" at bounding box center [192, 325] width 78 height 26
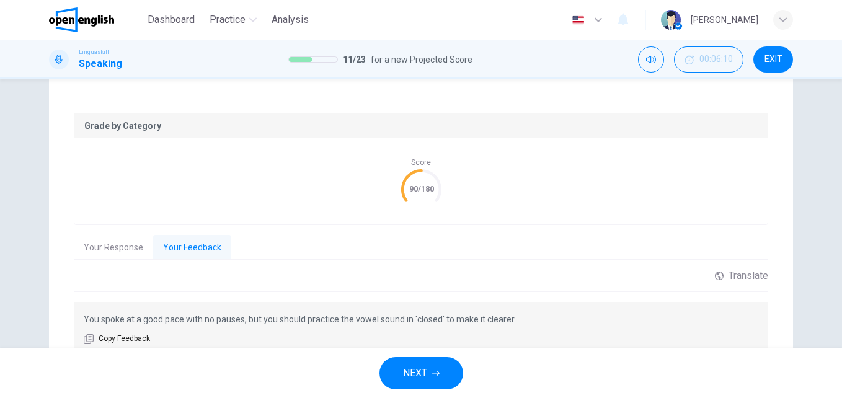
scroll to position [195, 0]
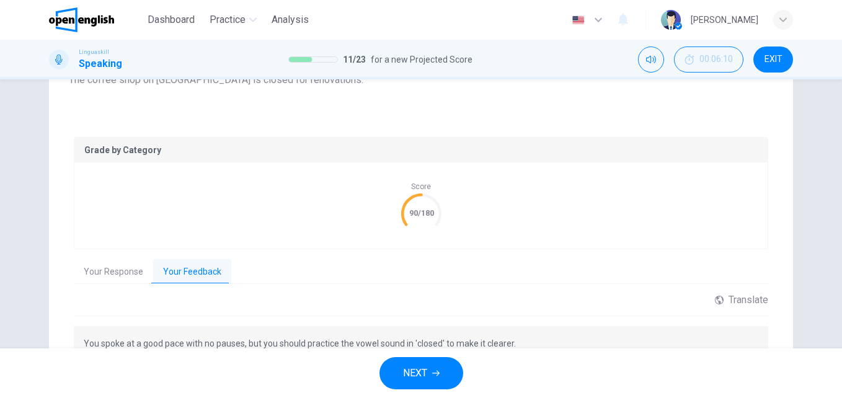
click at [446, 374] on button "NEXT" at bounding box center [421, 373] width 84 height 32
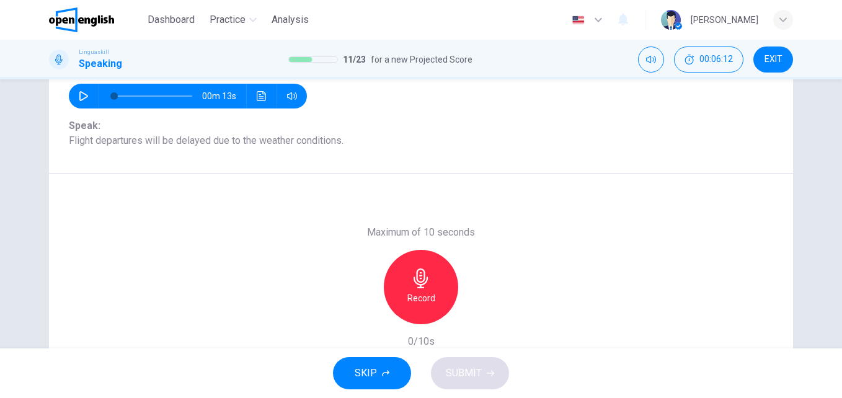
scroll to position [148, 0]
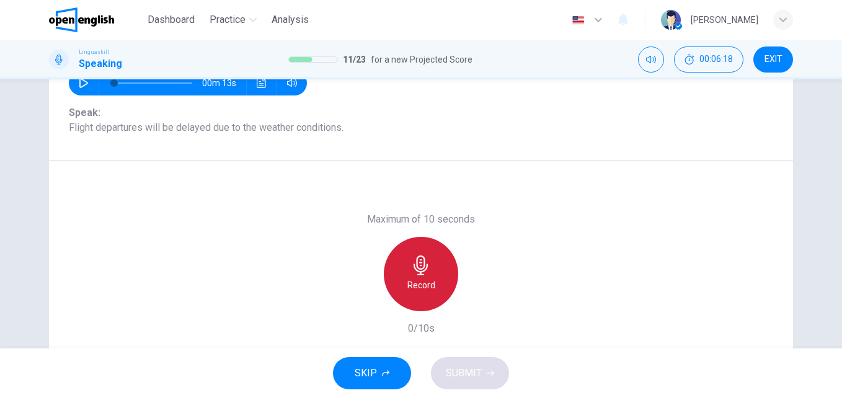
click at [417, 257] on icon "button" at bounding box center [421, 265] width 14 height 20
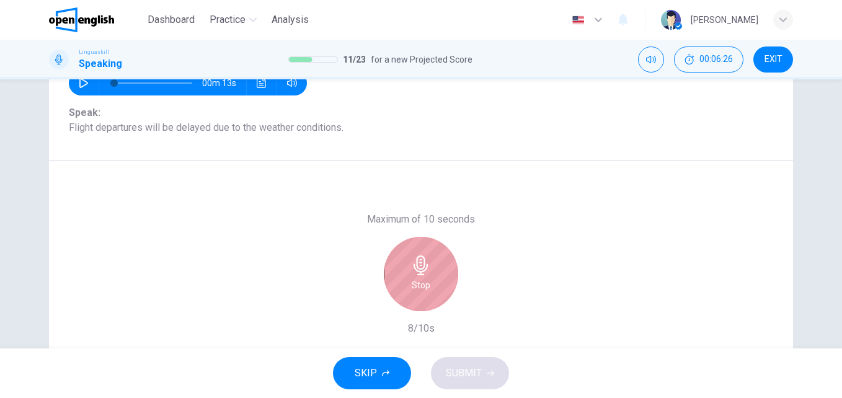
click at [401, 272] on div "Stop" at bounding box center [421, 274] width 74 height 74
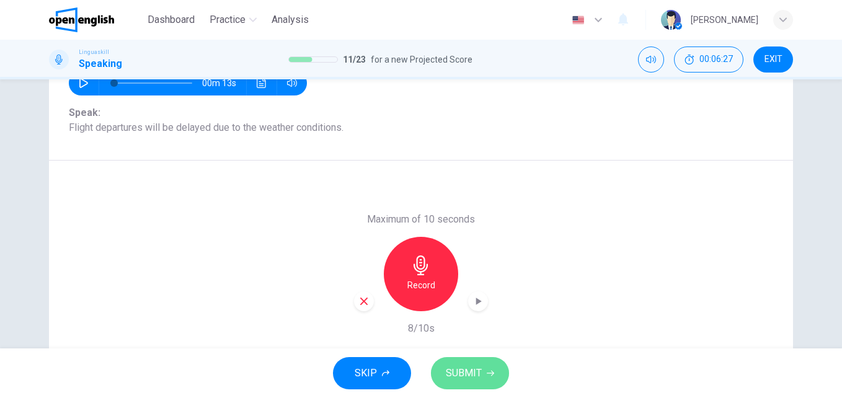
click at [474, 365] on span "SUBMIT" at bounding box center [464, 373] width 36 height 17
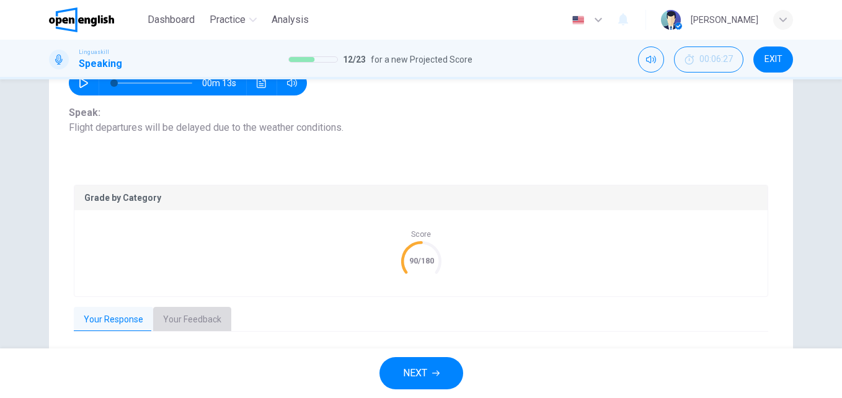
click at [194, 320] on button "Your Feedback" at bounding box center [192, 320] width 78 height 26
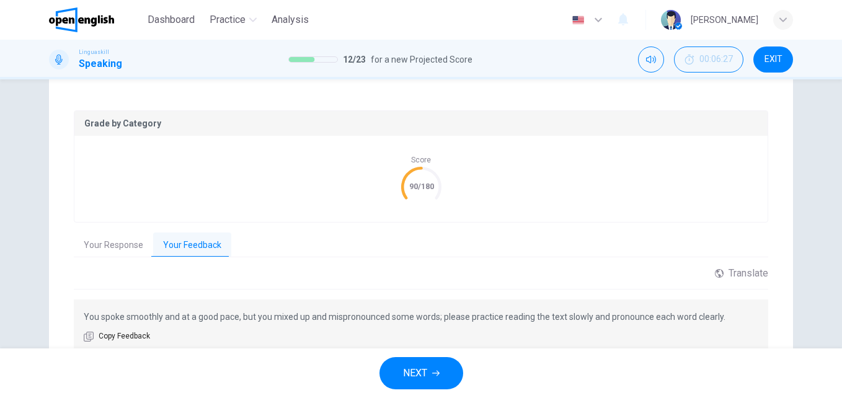
scroll to position [223, 0]
click at [438, 371] on icon "button" at bounding box center [435, 374] width 7 height 6
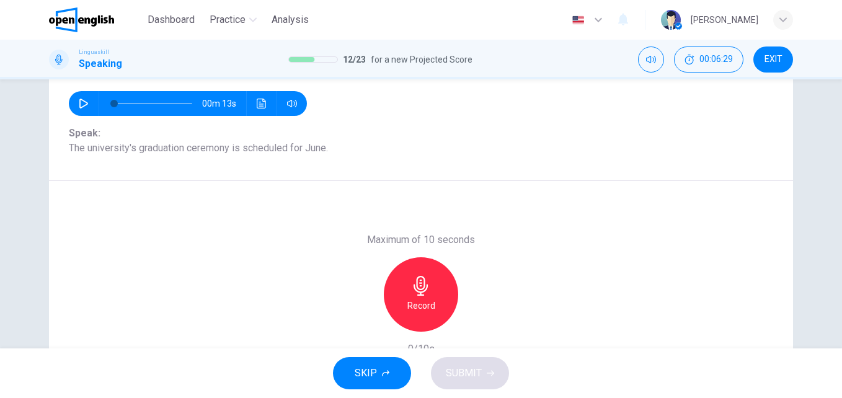
scroll to position [137, 0]
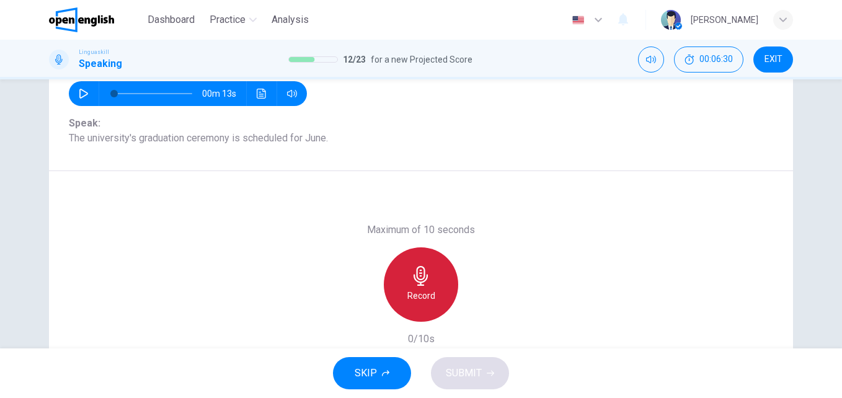
click at [437, 293] on div "Record" at bounding box center [421, 284] width 74 height 74
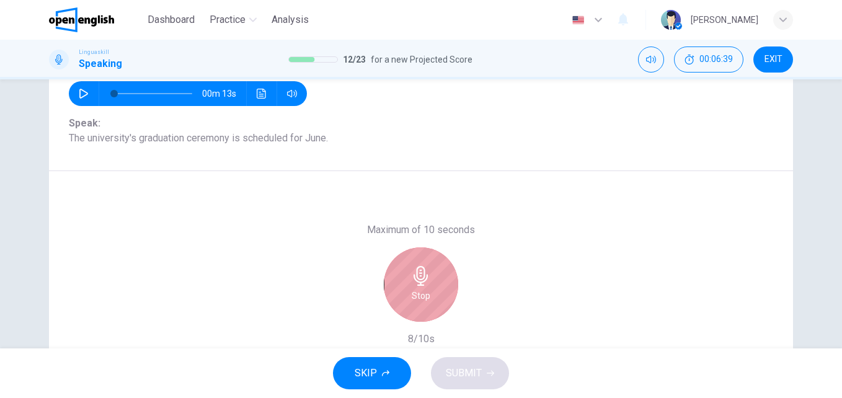
click at [429, 283] on div "Stop" at bounding box center [421, 284] width 74 height 74
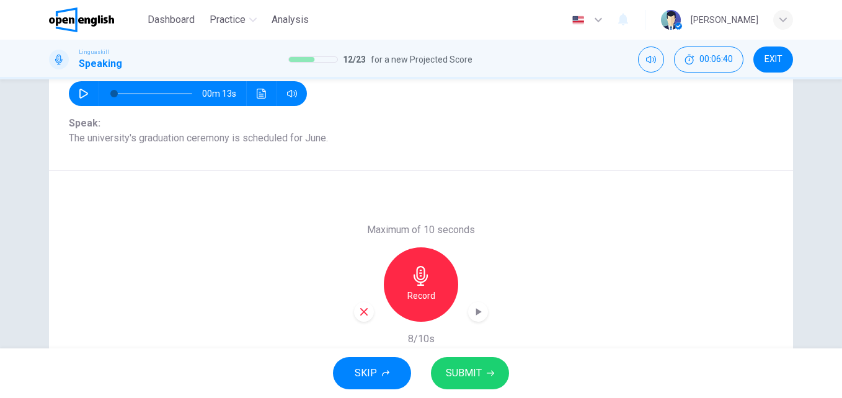
click at [470, 366] on span "SUBMIT" at bounding box center [464, 373] width 36 height 17
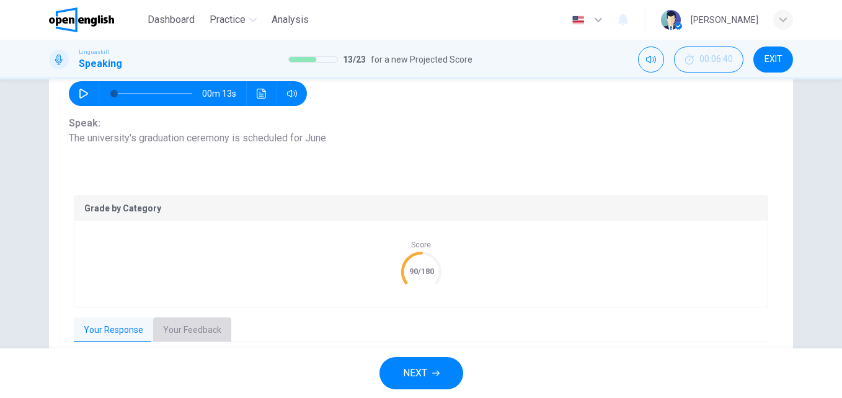
click at [191, 333] on button "Your Feedback" at bounding box center [192, 330] width 78 height 26
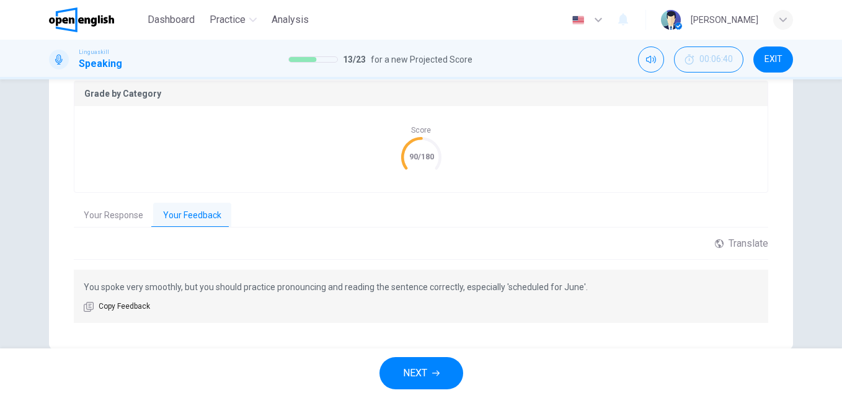
scroll to position [261, 0]
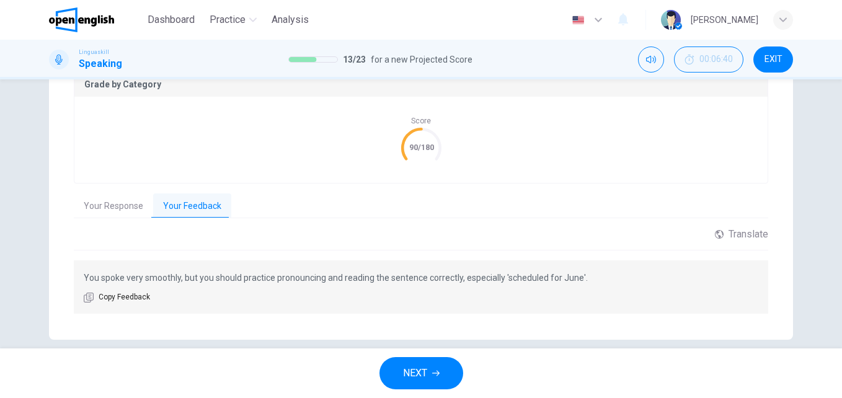
drag, startPoint x: 141, startPoint y: 279, endPoint x: 176, endPoint y: 281, distance: 35.4
click at [176, 281] on p "You spoke very smoothly, but you should practice pronouncing and reading the se…" at bounding box center [421, 277] width 675 height 15
click at [420, 368] on span "NEXT" at bounding box center [415, 373] width 24 height 17
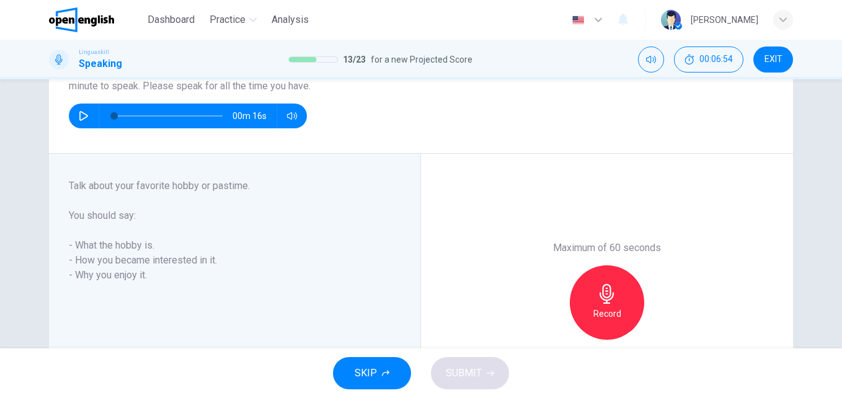
scroll to position [162, 0]
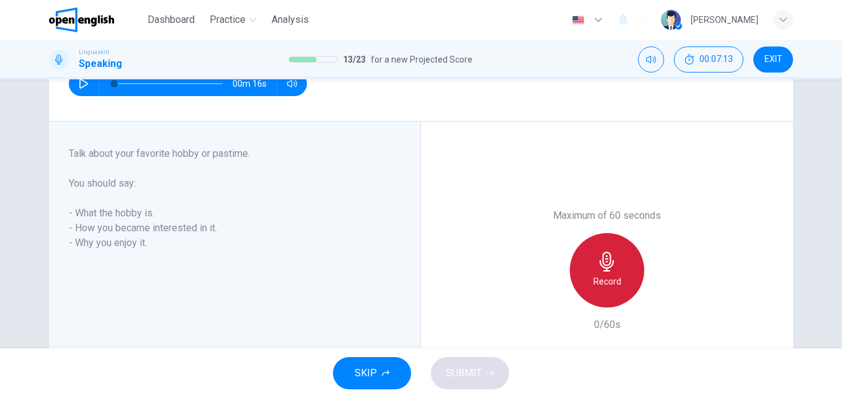
click at [609, 255] on icon "button" at bounding box center [607, 262] width 20 height 20
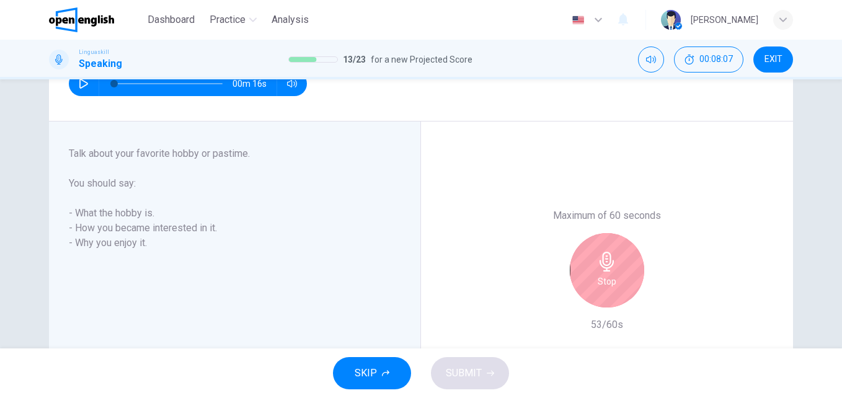
click at [627, 255] on div "Stop" at bounding box center [607, 270] width 74 height 74
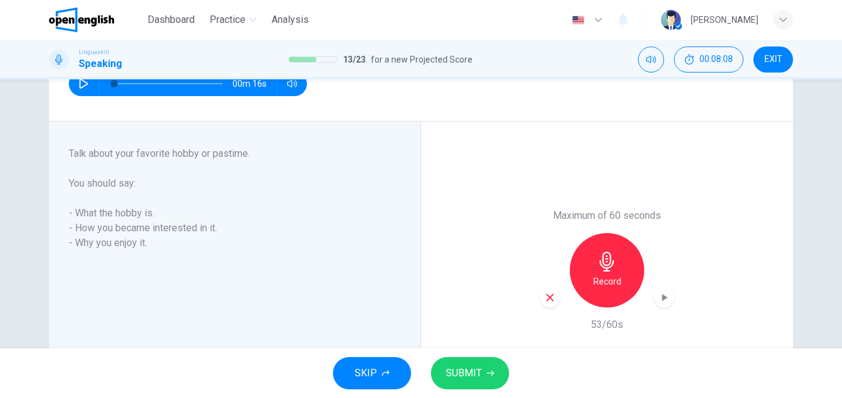
click at [454, 373] on span "SUBMIT" at bounding box center [464, 373] width 36 height 17
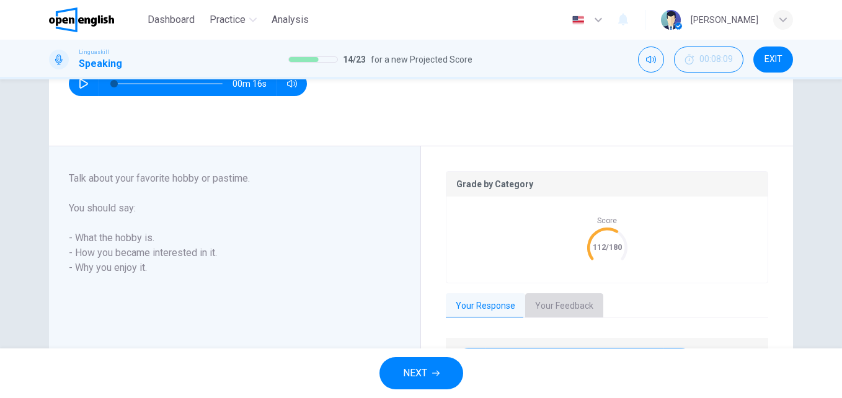
click at [575, 302] on button "Your Feedback" at bounding box center [564, 306] width 78 height 26
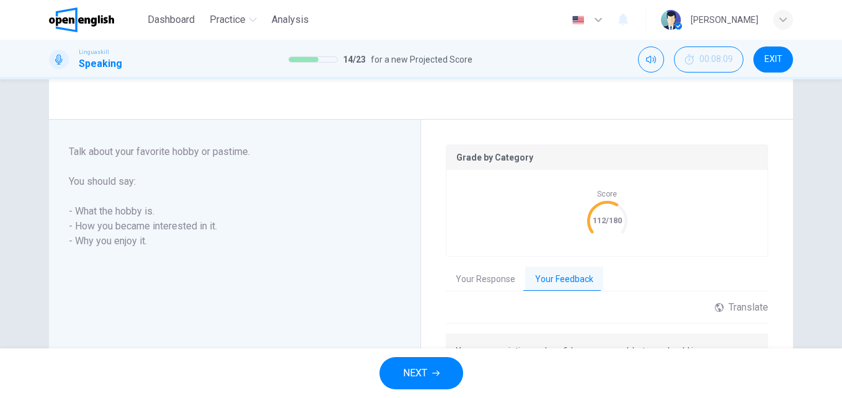
scroll to position [215, 0]
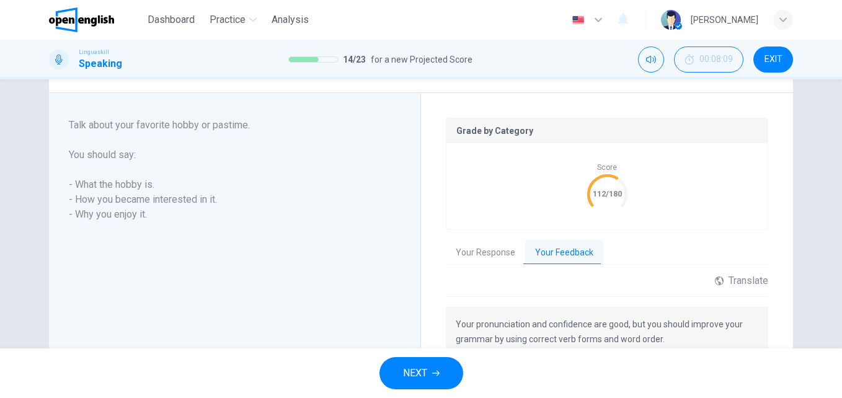
click at [453, 373] on button "NEXT" at bounding box center [421, 373] width 84 height 32
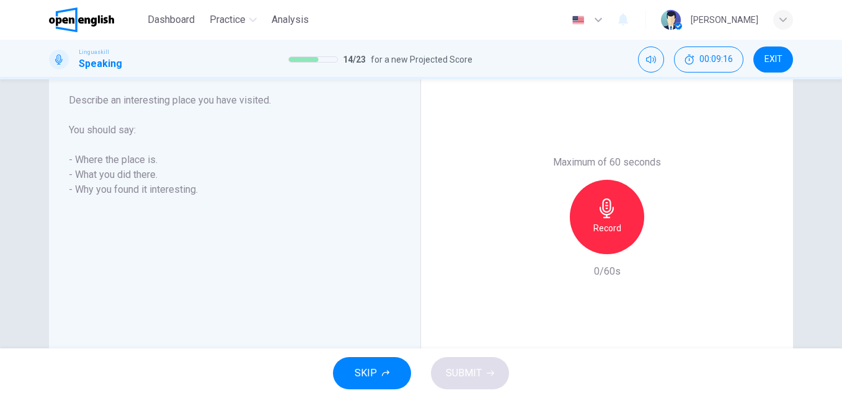
click at [601, 212] on icon "button" at bounding box center [607, 208] width 14 height 20
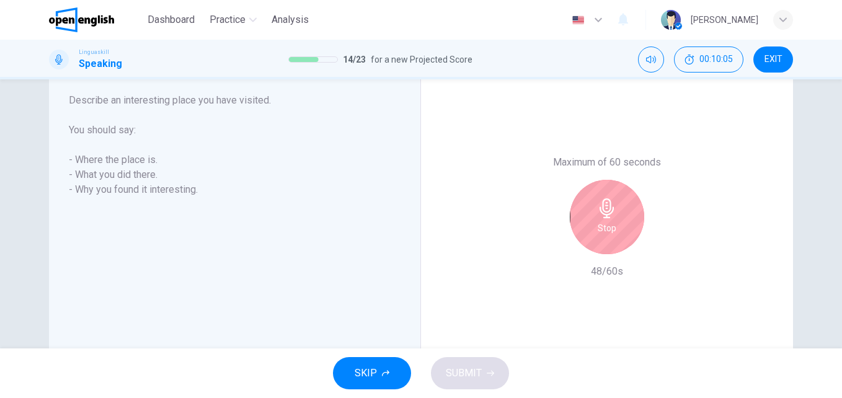
click at [615, 197] on div "Stop" at bounding box center [607, 217] width 74 height 74
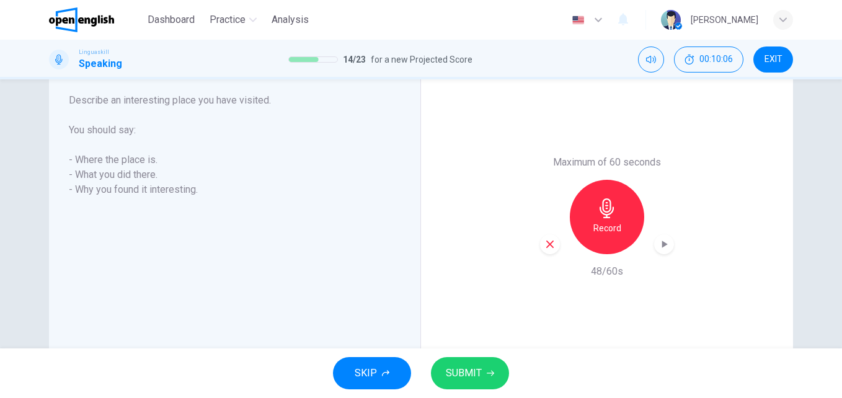
click at [463, 386] on button "SUBMIT" at bounding box center [470, 373] width 78 height 32
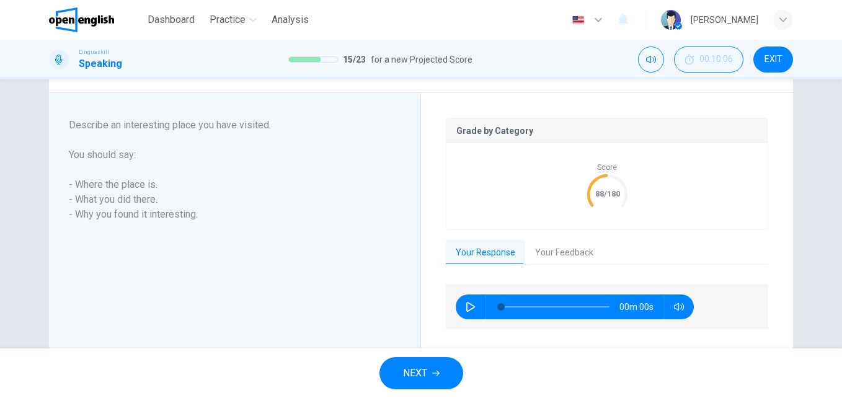
scroll to position [240, 0]
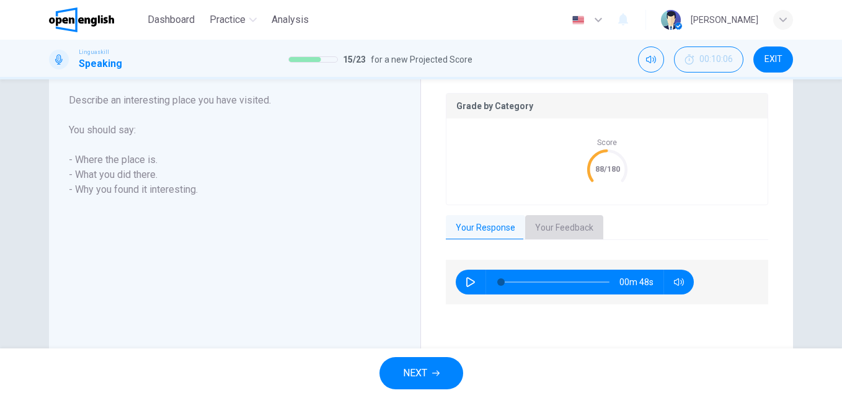
click at [578, 228] on button "Your Feedback" at bounding box center [564, 228] width 78 height 26
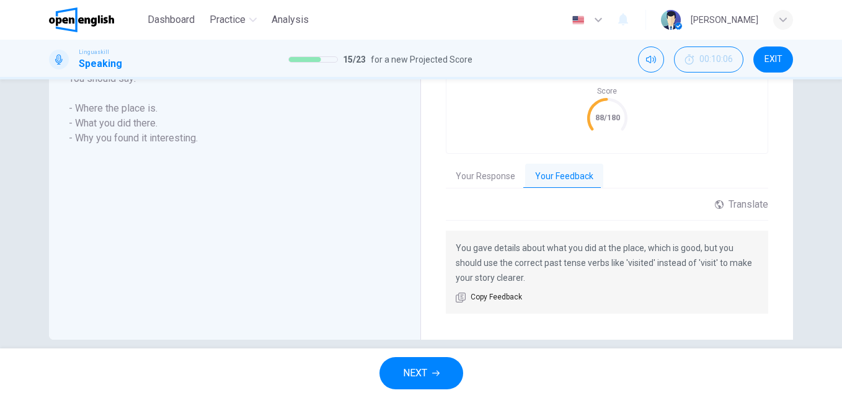
scroll to position [308, 0]
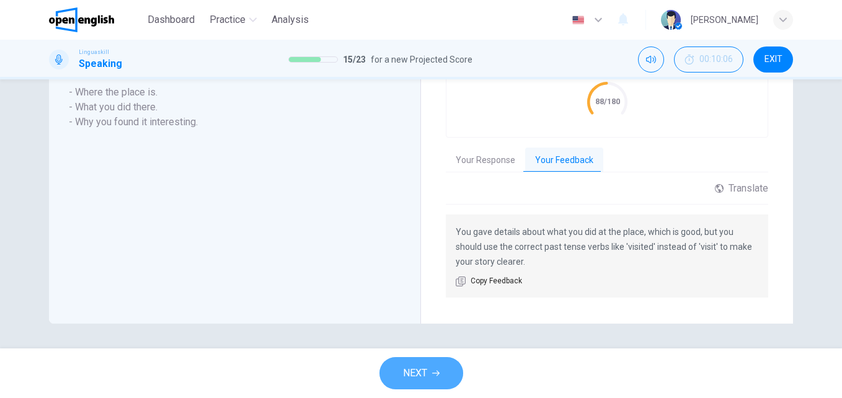
click at [448, 368] on button "NEXT" at bounding box center [421, 373] width 84 height 32
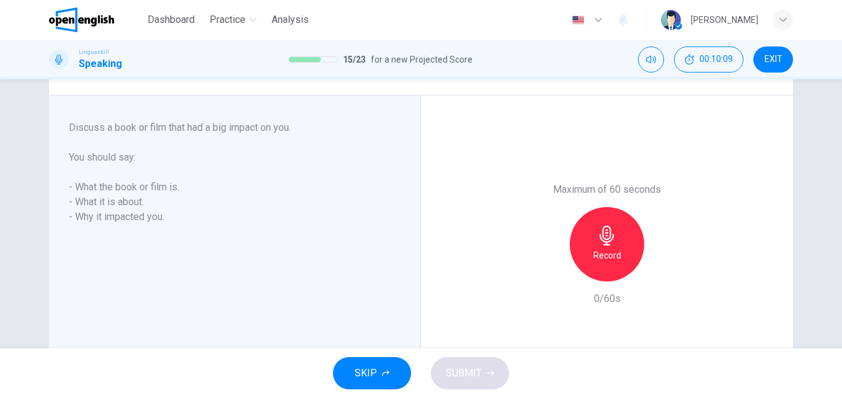
scroll to position [185, 0]
click at [599, 251] on h6 "Record" at bounding box center [607, 257] width 28 height 15
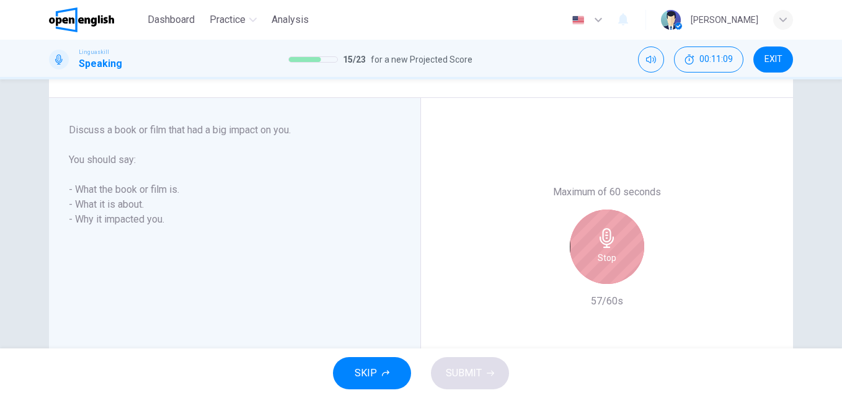
click at [582, 245] on div "Stop" at bounding box center [607, 247] width 74 height 74
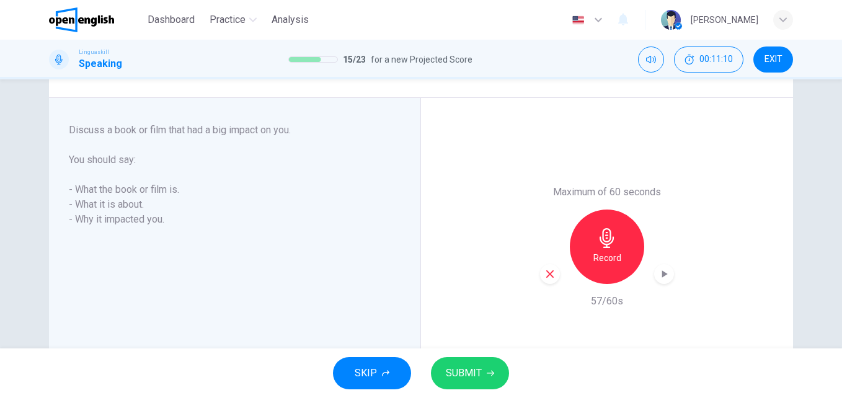
click at [484, 361] on button "SUBMIT" at bounding box center [470, 373] width 78 height 32
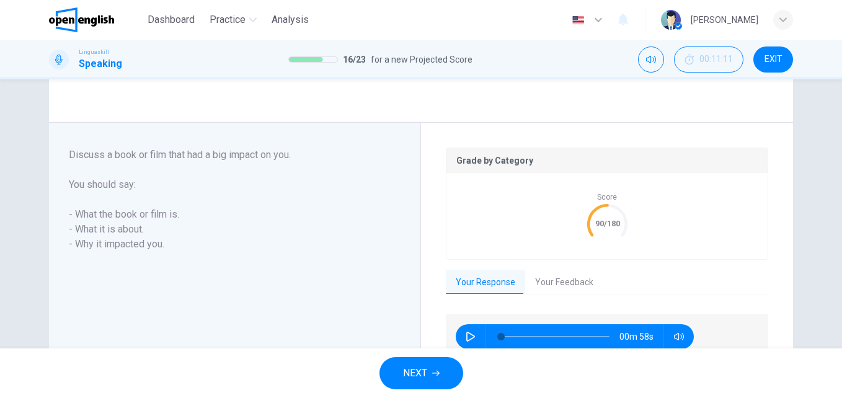
click at [442, 363] on button "NEXT" at bounding box center [421, 373] width 84 height 32
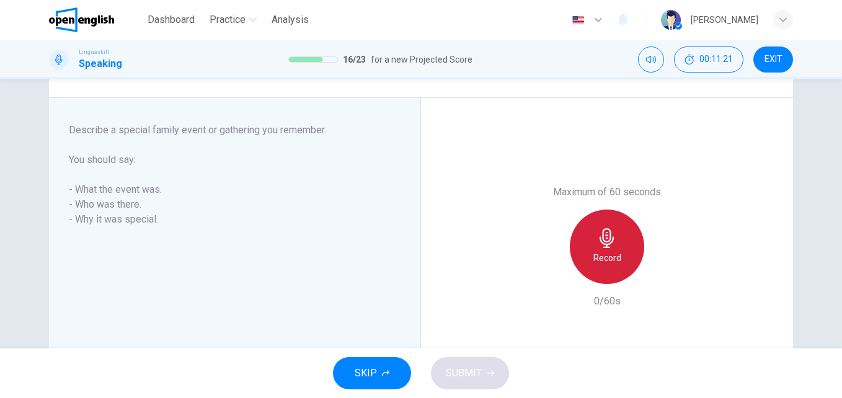
click at [616, 241] on div "Record" at bounding box center [607, 247] width 74 height 74
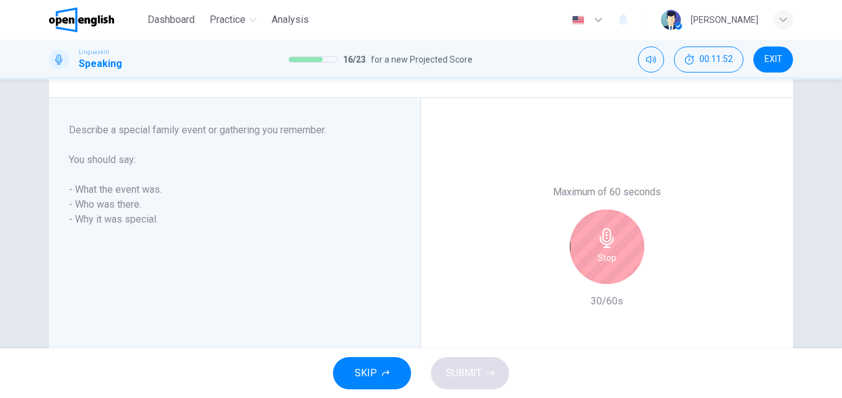
click at [606, 250] on div "Stop" at bounding box center [607, 247] width 74 height 74
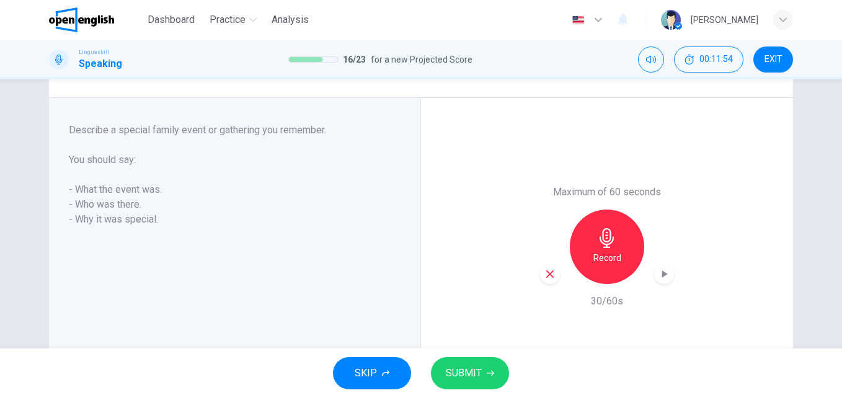
click at [489, 379] on button "SUBMIT" at bounding box center [470, 373] width 78 height 32
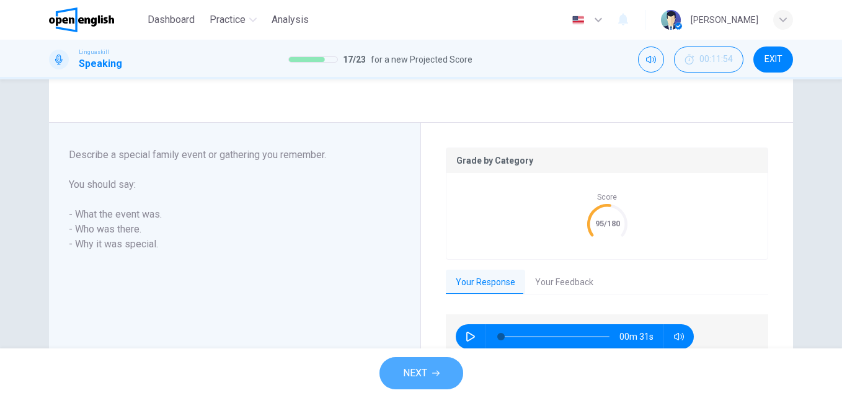
click at [441, 368] on button "NEXT" at bounding box center [421, 373] width 84 height 32
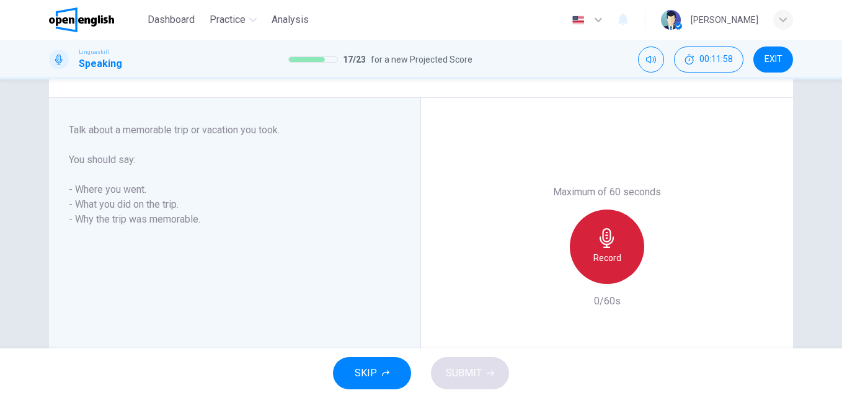
click at [624, 242] on div "Record" at bounding box center [607, 247] width 74 height 74
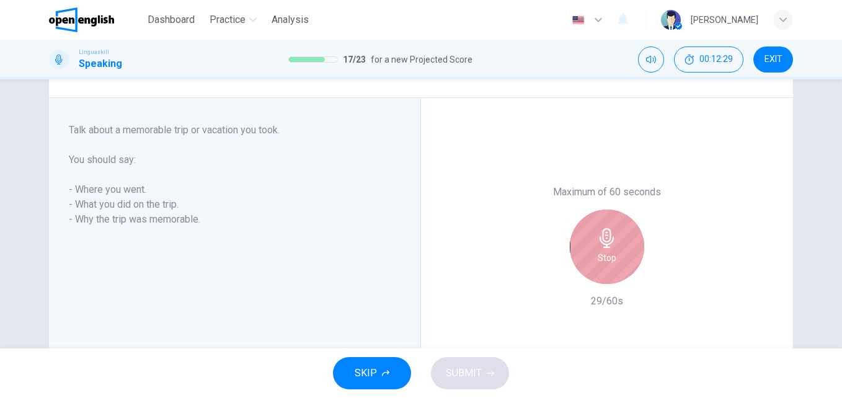
click at [603, 252] on h6 "Stop" at bounding box center [607, 257] width 19 height 15
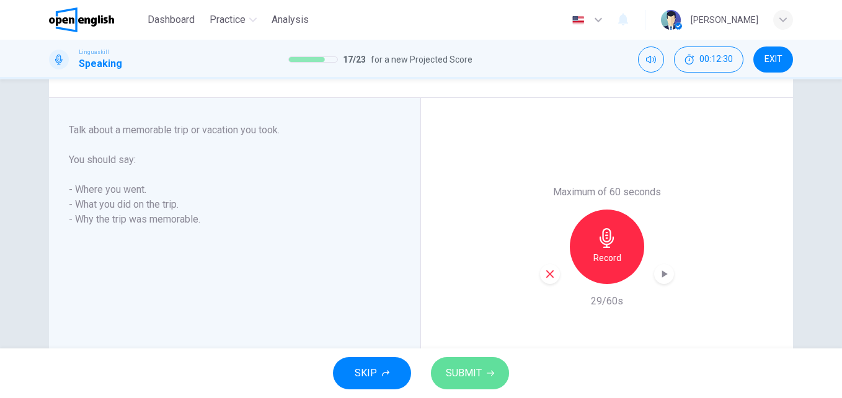
click at [492, 366] on button "SUBMIT" at bounding box center [470, 373] width 78 height 32
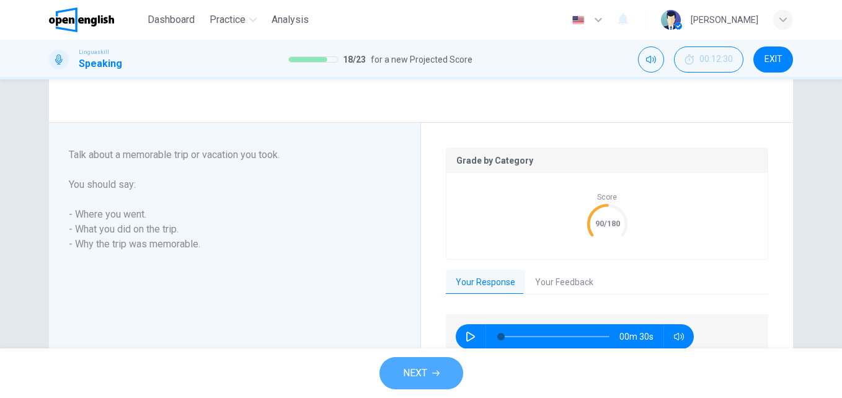
click at [444, 372] on button "NEXT" at bounding box center [421, 373] width 84 height 32
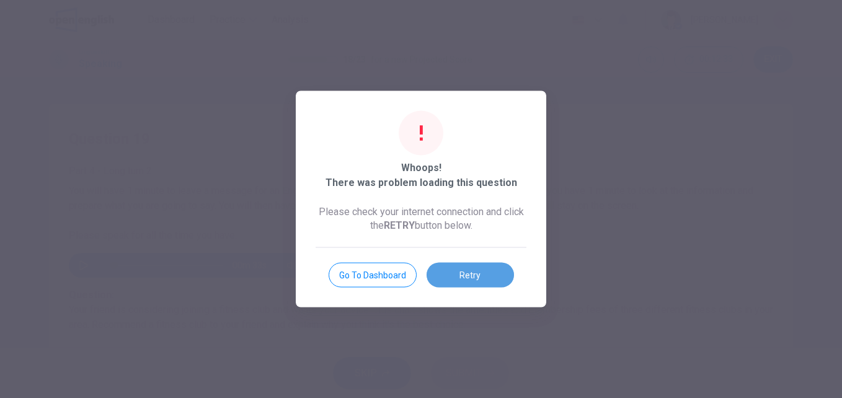
click at [479, 275] on button "Retry" at bounding box center [470, 275] width 87 height 25
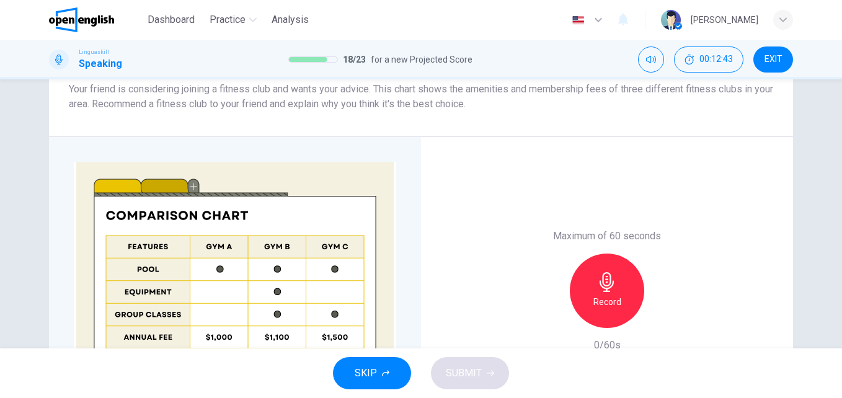
scroll to position [187, 0]
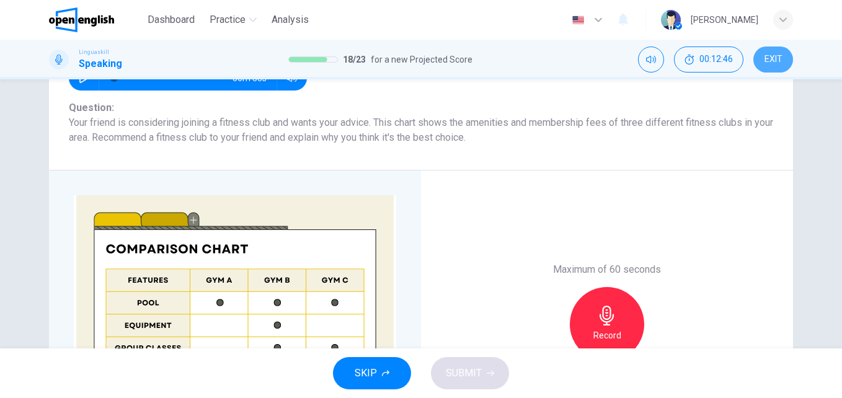
click at [781, 61] on span "EXIT" at bounding box center [773, 60] width 18 height 10
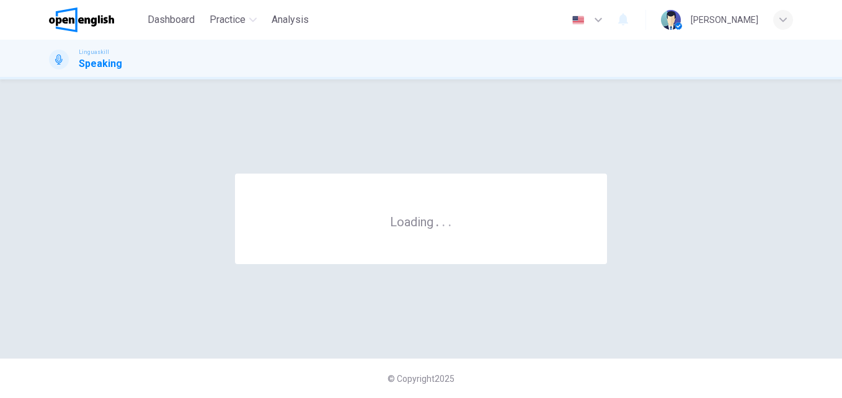
scroll to position [0, 0]
